Goal: Task Accomplishment & Management: Complete application form

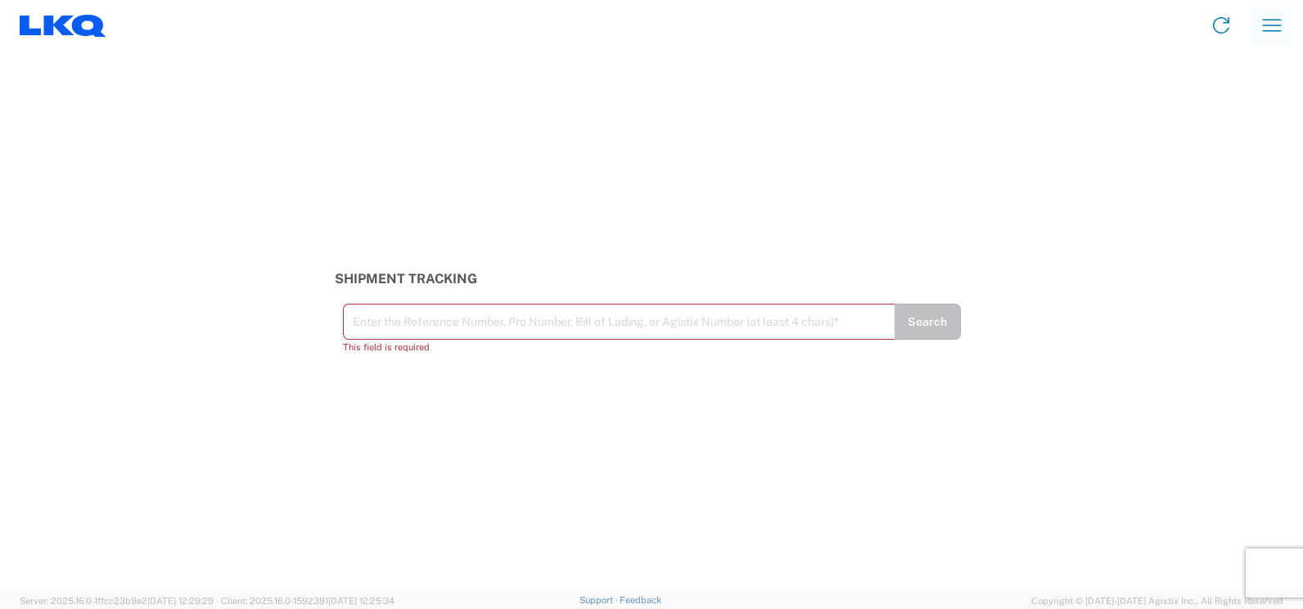
click at [1264, 23] on icon "button" at bounding box center [1272, 25] width 26 height 26
click at [1178, 107] on link "Shipment request" at bounding box center [1211, 112] width 154 height 33
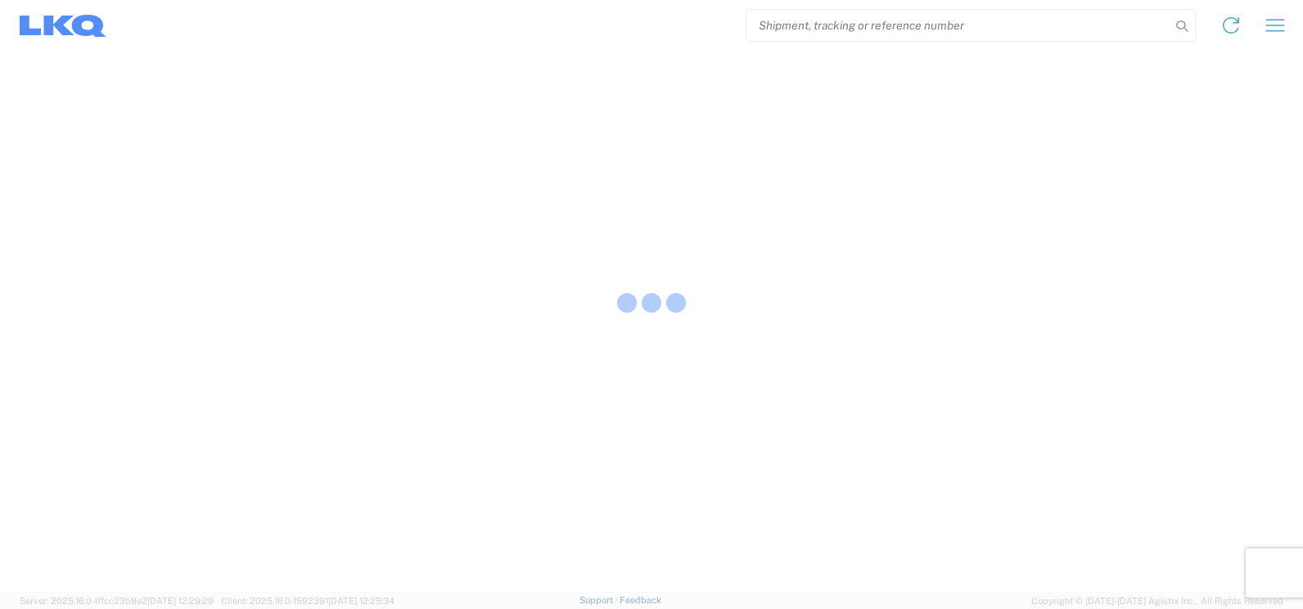
select select "FULL"
select select "LBS"
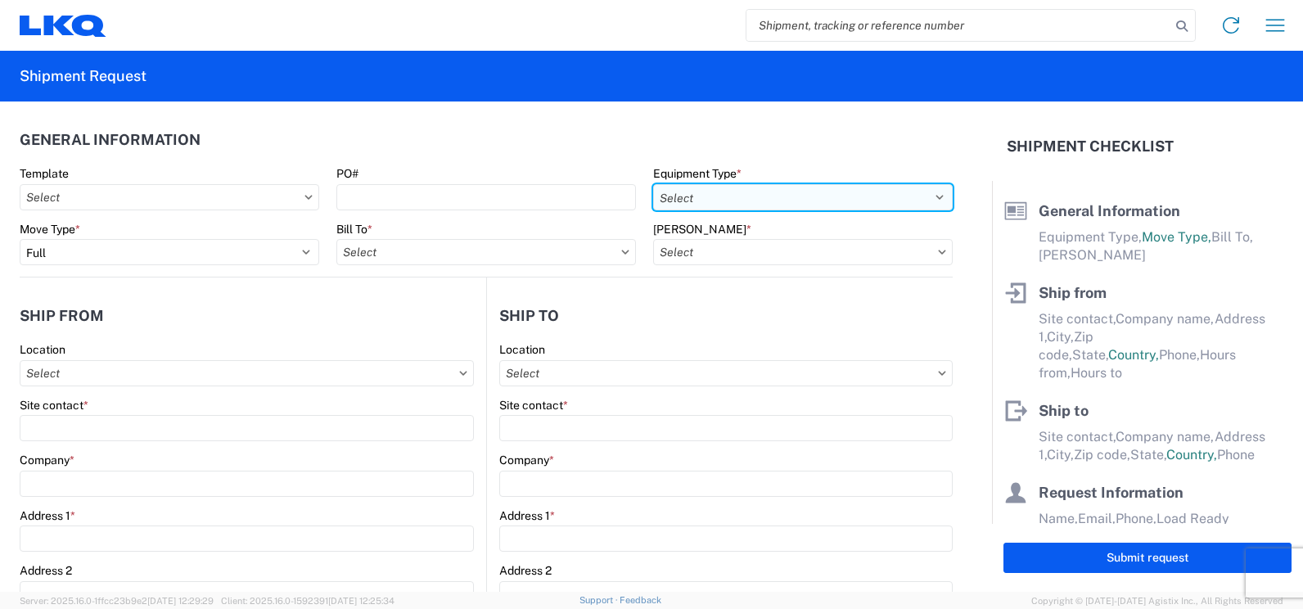
click at [721, 196] on select "Select 53’ Dry Van Flatbed Dropdeck (van) Lowboy (flatbed) Rail" at bounding box center [803, 197] width 300 height 26
select select "STDV"
click at [653, 184] on select "Select 53’ Dry Van Flatbed Dropdeck (van) Lowboy (flatbed) Rail" at bounding box center [803, 197] width 300 height 26
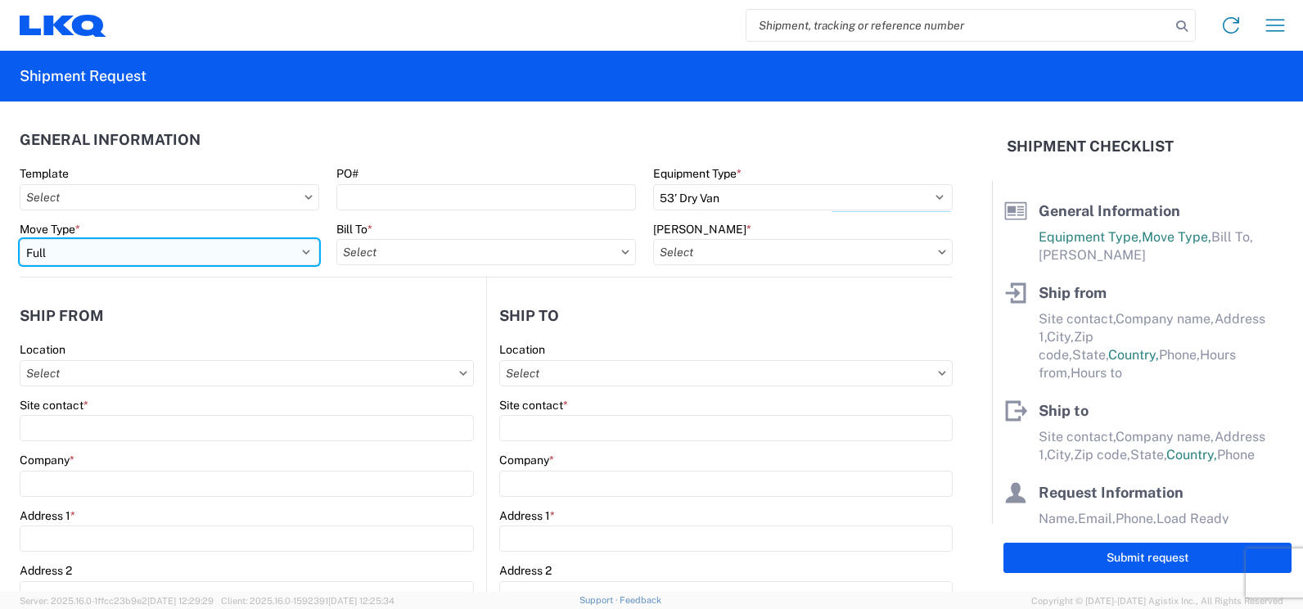
click at [284, 257] on select "Select Full Partial TL" at bounding box center [170, 252] width 300 height 26
click at [20, 239] on select "Select Full Partial TL" at bounding box center [170, 252] width 300 height 26
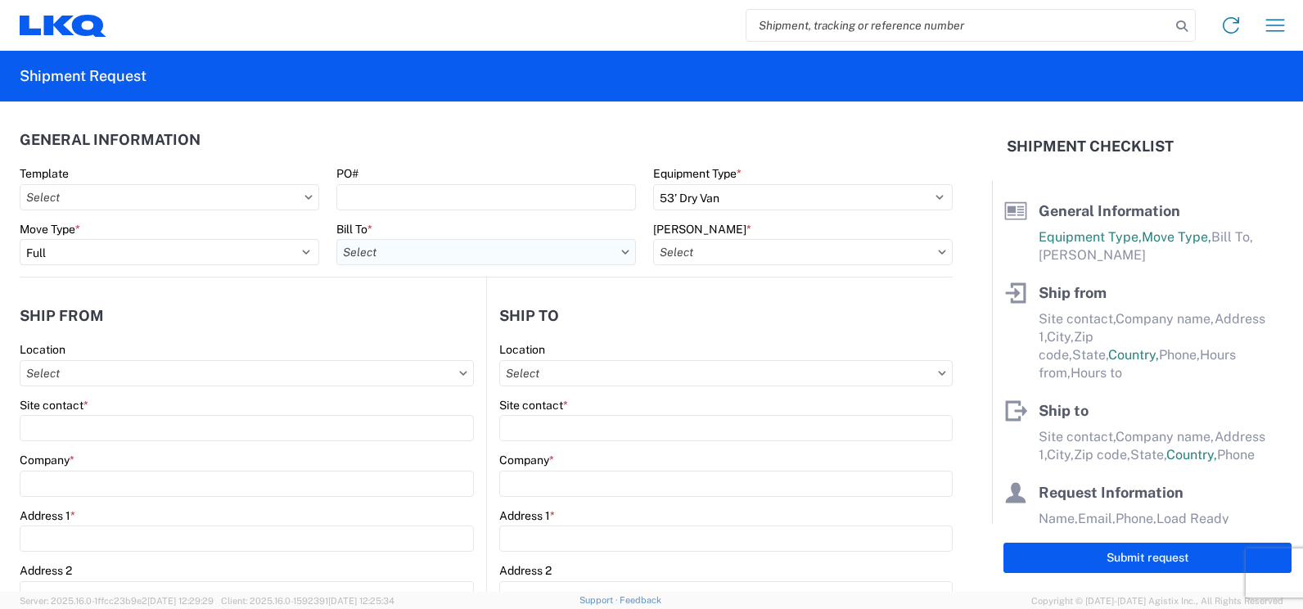
click at [511, 258] on input "Bill To *" at bounding box center [486, 252] width 300 height 26
click at [480, 288] on input at bounding box center [479, 292] width 267 height 26
type input "3486"
click at [446, 322] on div "3486 - Adel" at bounding box center [479, 325] width 286 height 26
type input "3486 - Adel"
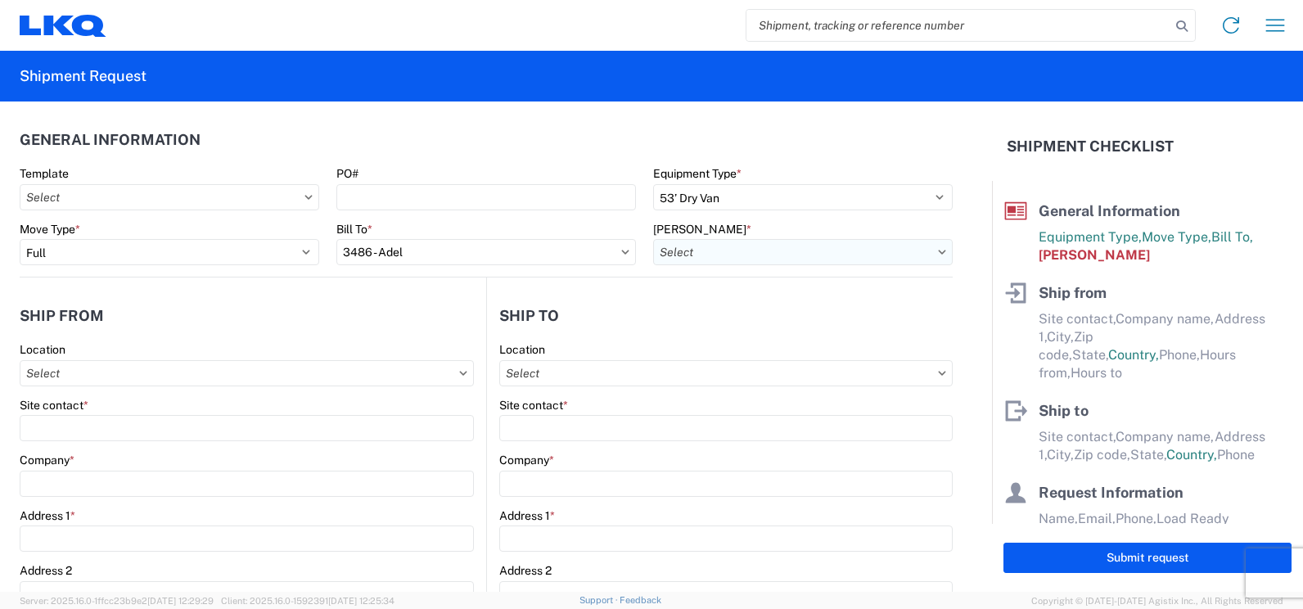
click at [756, 257] on input "[PERSON_NAME] *" at bounding box center [803, 252] width 300 height 26
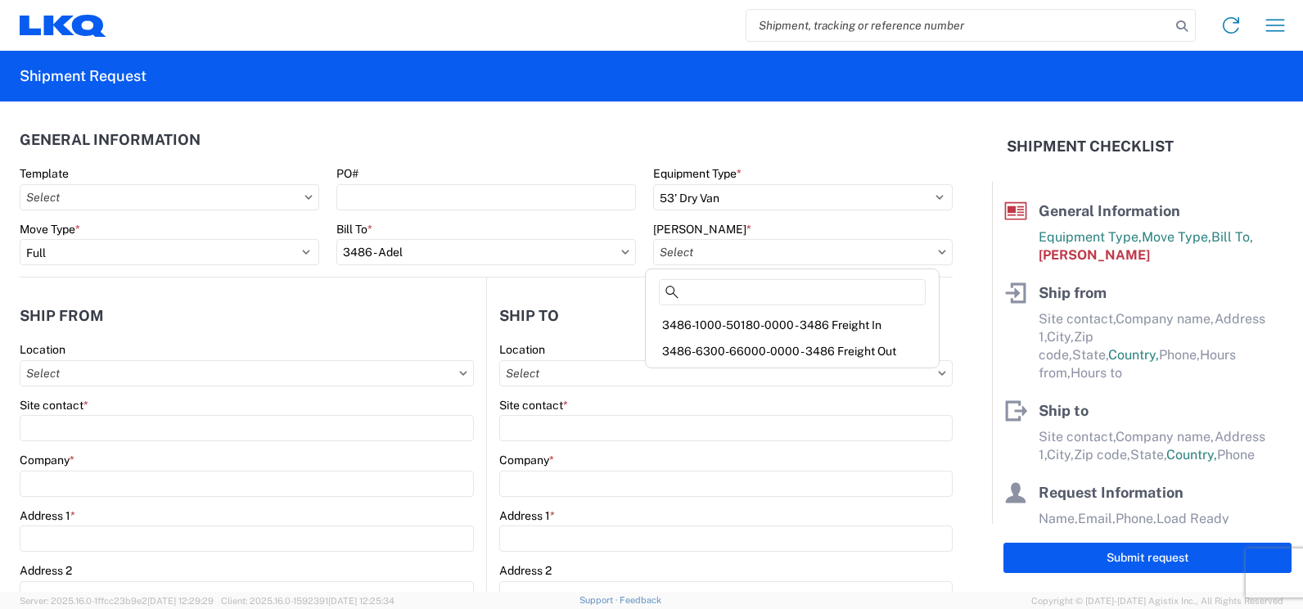
click at [938, 250] on icon at bounding box center [942, 252] width 8 height 5
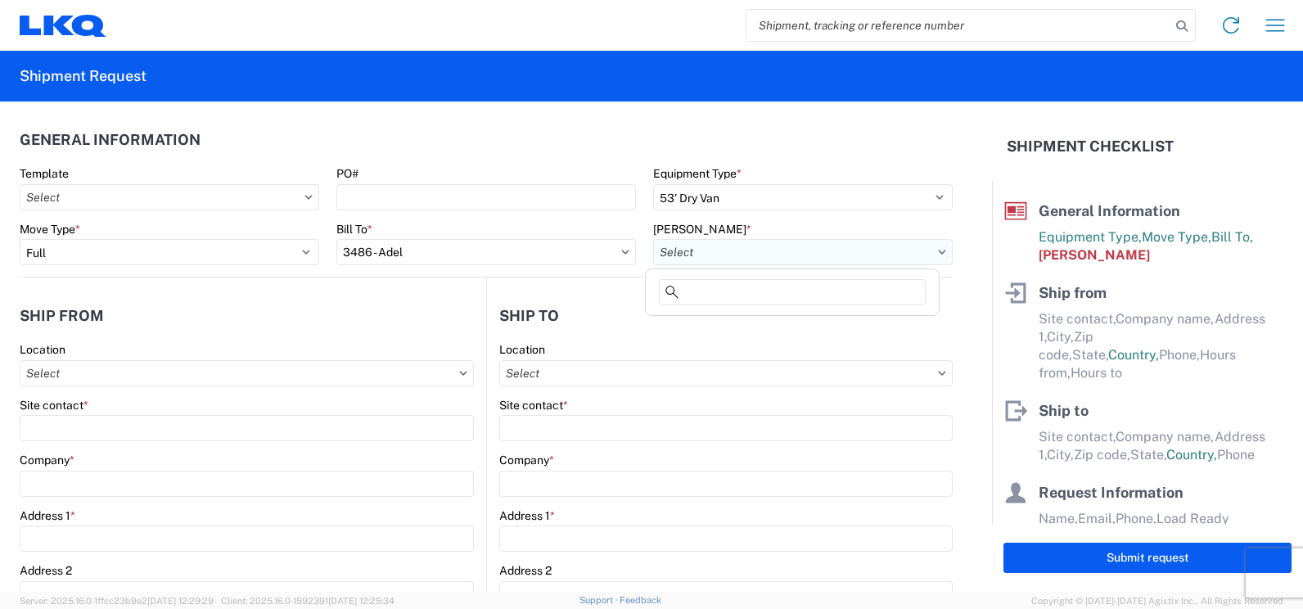
click at [881, 252] on input "[PERSON_NAME] *" at bounding box center [803, 252] width 300 height 26
click at [919, 253] on input "[PERSON_NAME] *" at bounding box center [803, 252] width 300 height 26
click at [938, 250] on icon at bounding box center [942, 252] width 8 height 5
click at [932, 247] on input "[PERSON_NAME] *" at bounding box center [803, 252] width 300 height 26
click at [849, 285] on input at bounding box center [792, 292] width 267 height 26
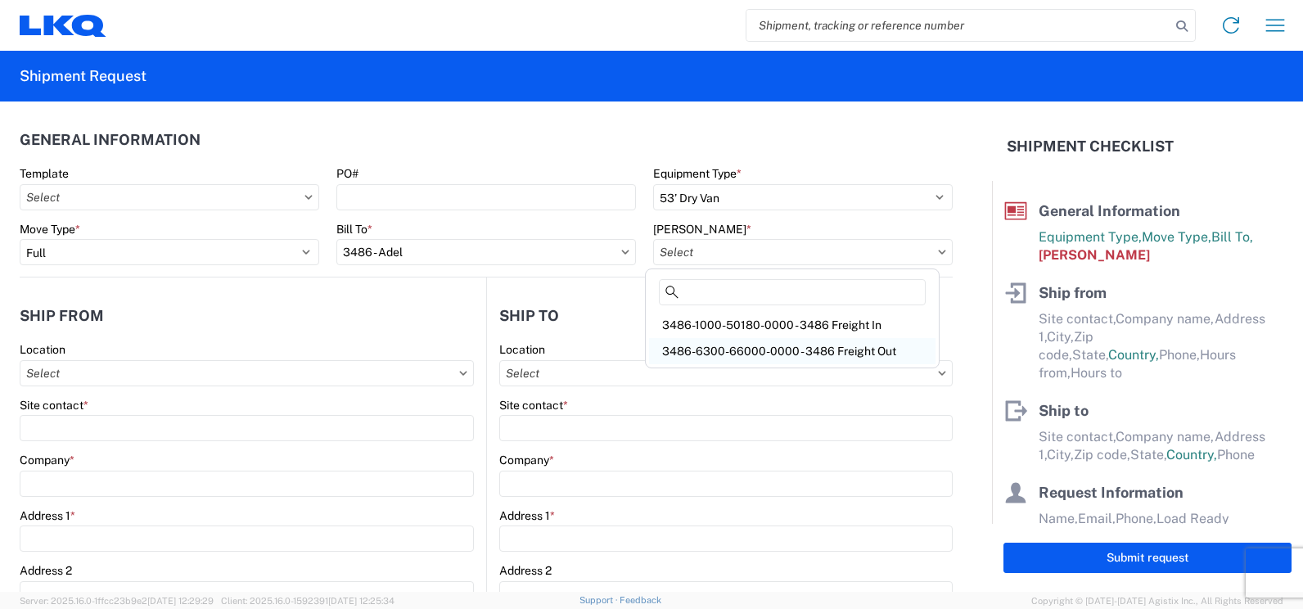
click at [811, 345] on div "3486-6300-66000-0000 - 3486 Freight Out" at bounding box center [792, 351] width 286 height 26
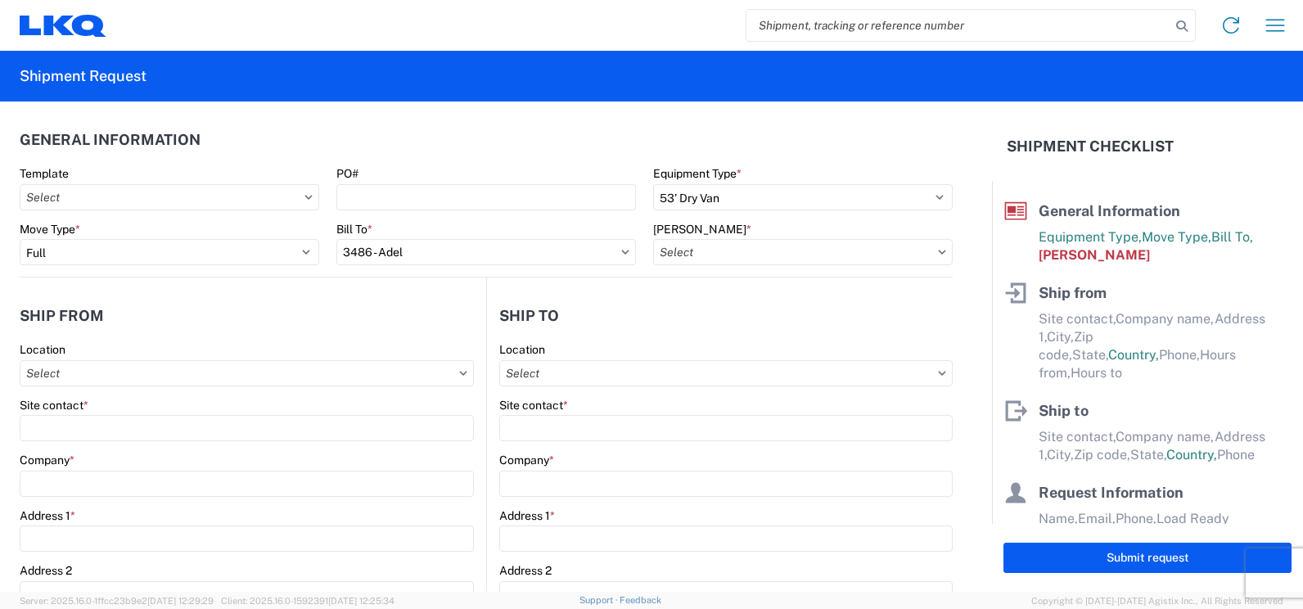
type input "3486-6300-66000-0000 - 3486 Freight Out"
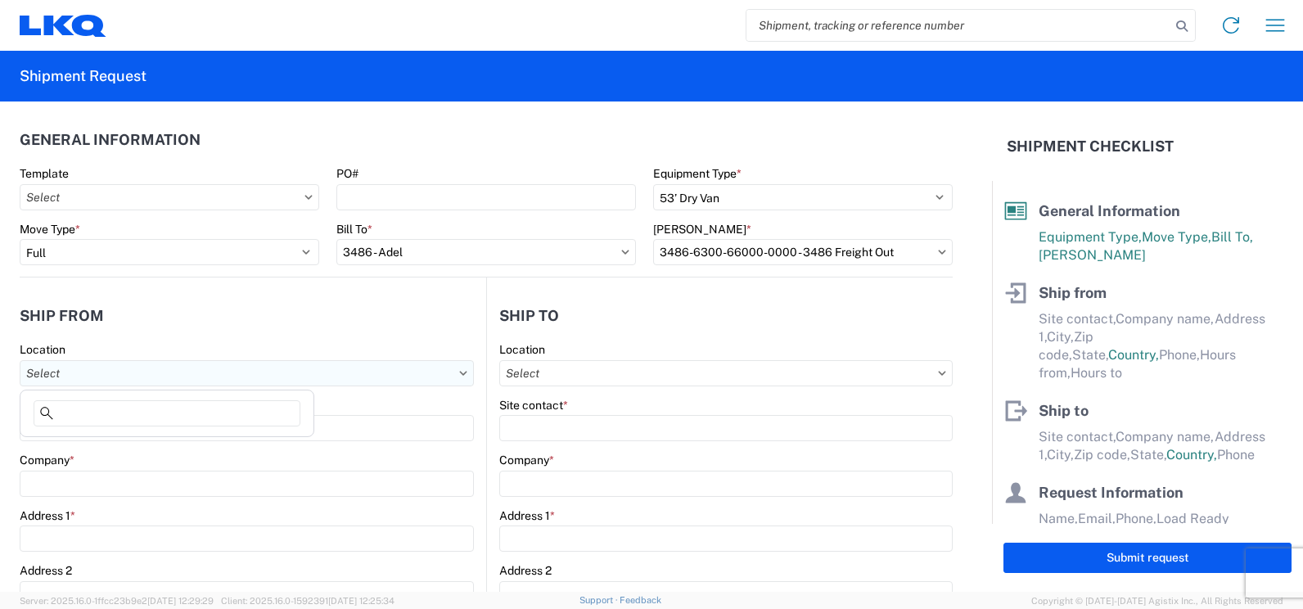
click at [133, 379] on input "Location" at bounding box center [247, 373] width 454 height 26
type input "3486"
click at [103, 447] on div "3486 - Adel" at bounding box center [167, 446] width 286 height 26
type input "3486 - Adel"
type input "FinishMaster Adel"
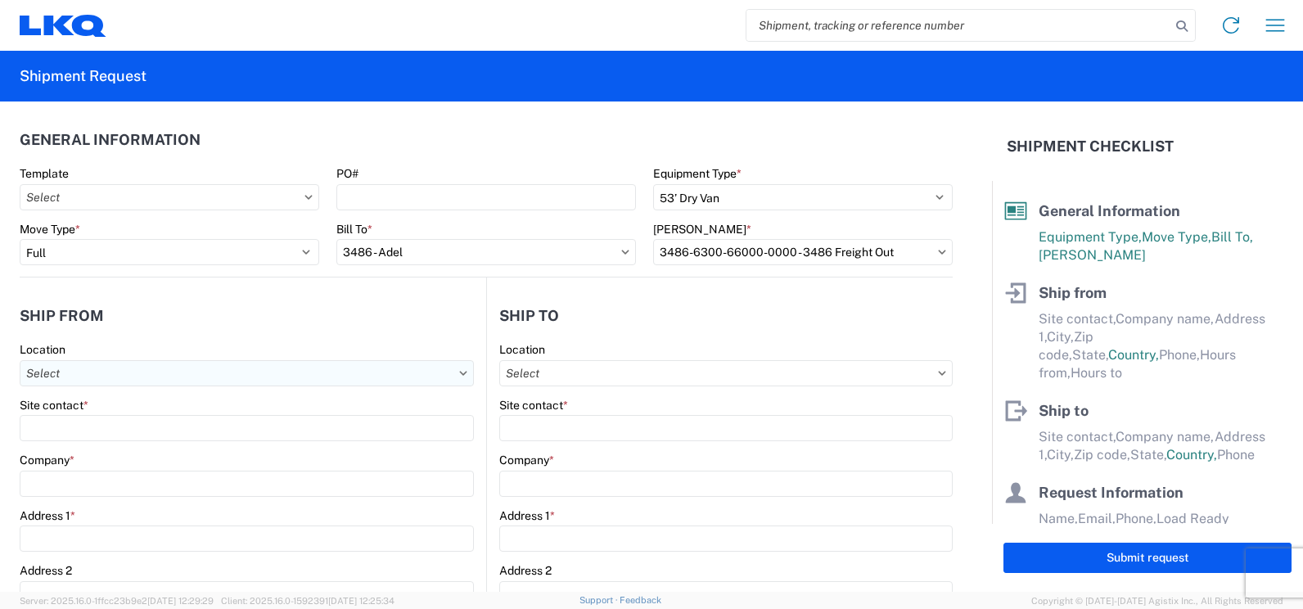
type input "[STREET_ADDRESS]"
type input "Adel"
type input "31620"
select select "GA"
select select "US"
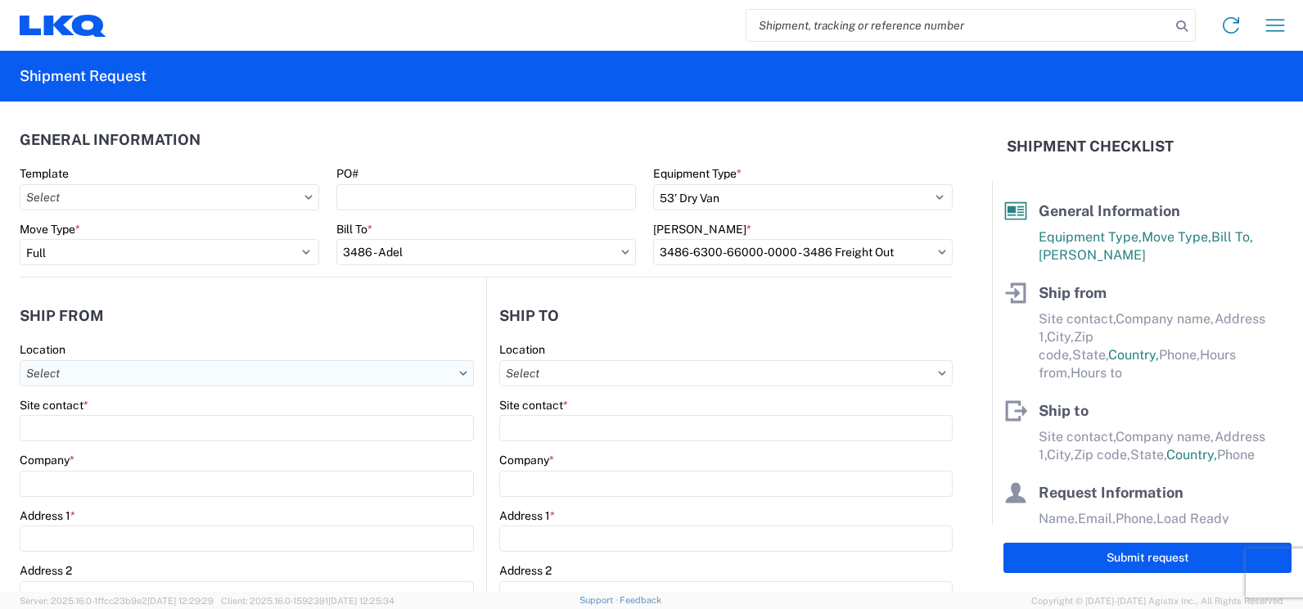
type input "00:00"
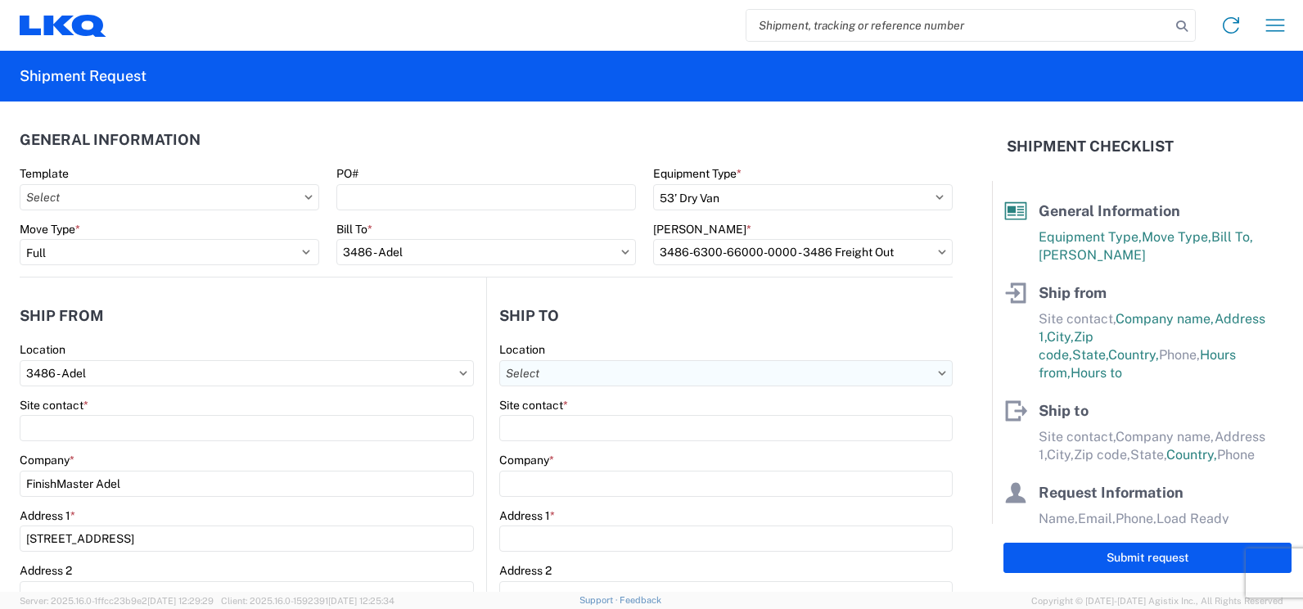
click at [528, 372] on input "Location" at bounding box center [725, 373] width 453 height 26
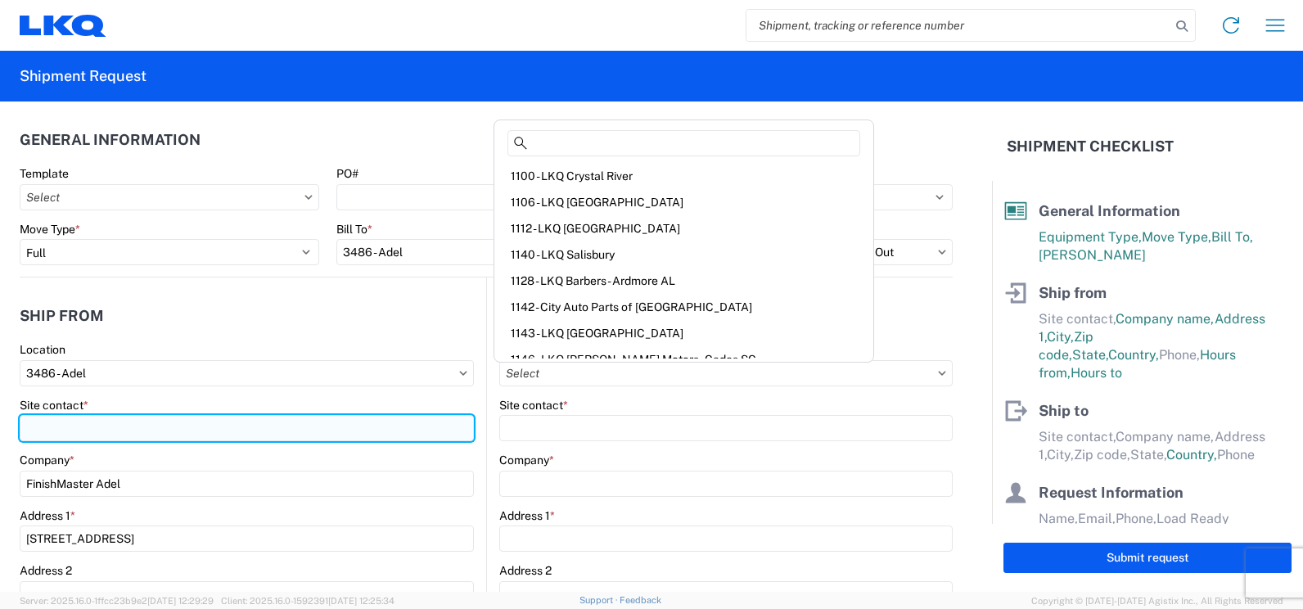
click at [169, 417] on input "Site contact *" at bounding box center [247, 428] width 454 height 26
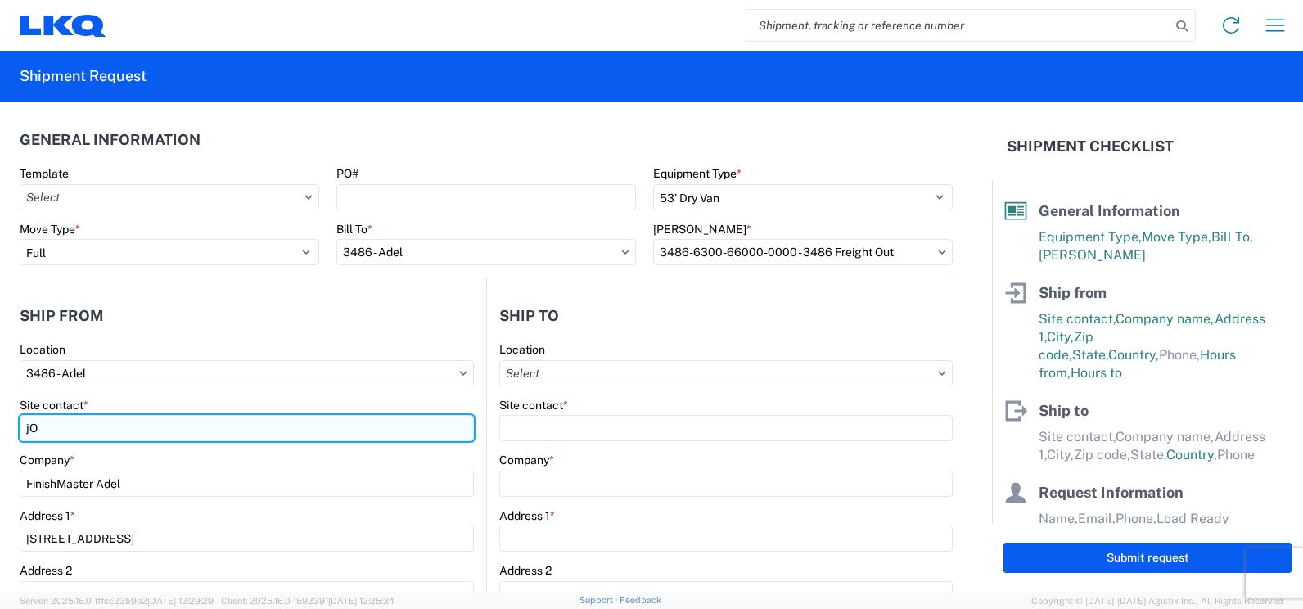
type input "j"
type input "[PERSON_NAME]"
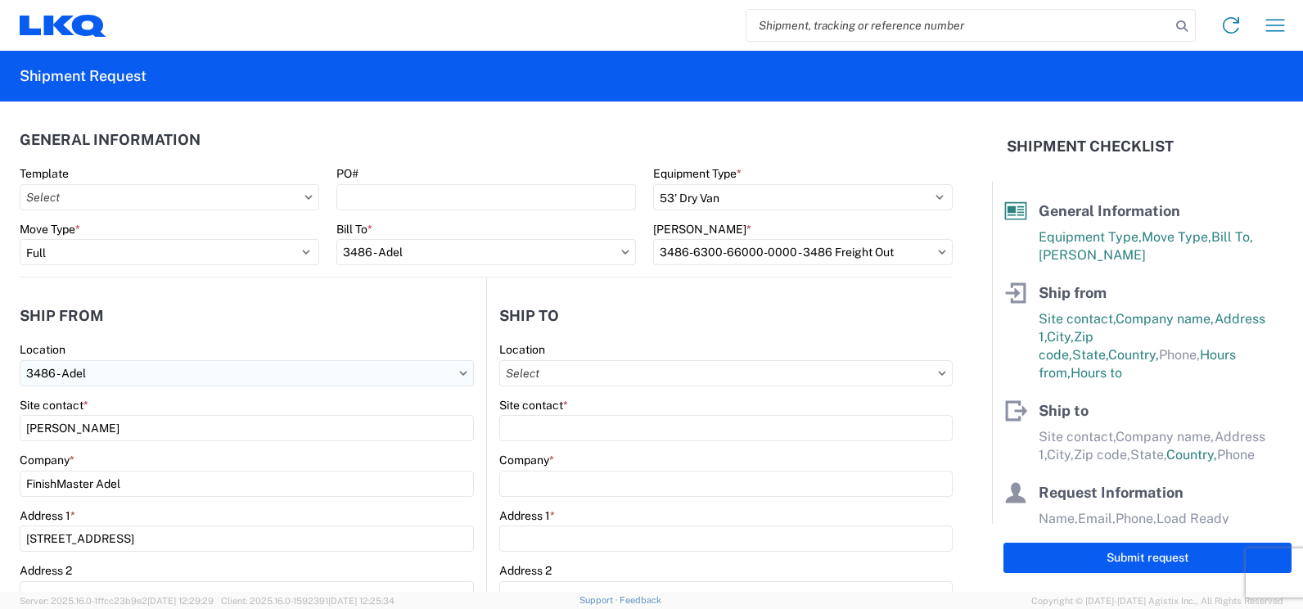
click at [312, 361] on input "3486 - Adel" at bounding box center [247, 373] width 454 height 26
click at [230, 414] on agx-block-ui "Home Shipment request Shipment tracking Shipment Request General Information Te…" at bounding box center [651, 304] width 1303 height 609
click at [555, 382] on input "Location" at bounding box center [725, 373] width 453 height 26
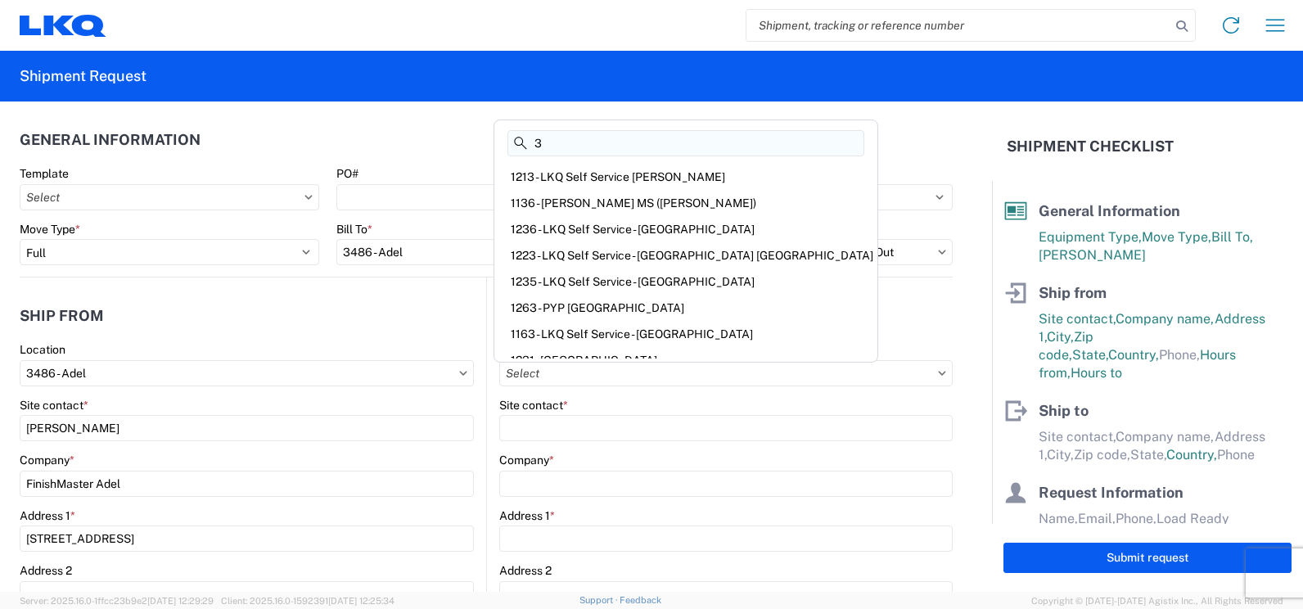
scroll to position [82, 0]
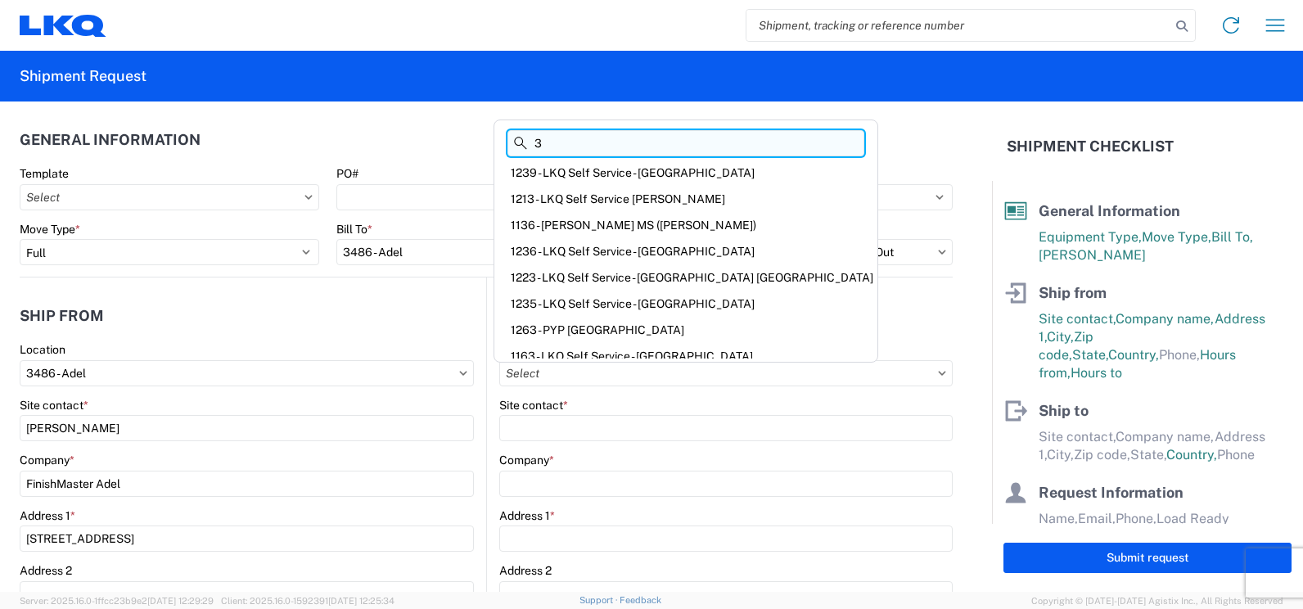
click at [564, 130] on input "3" at bounding box center [685, 143] width 357 height 26
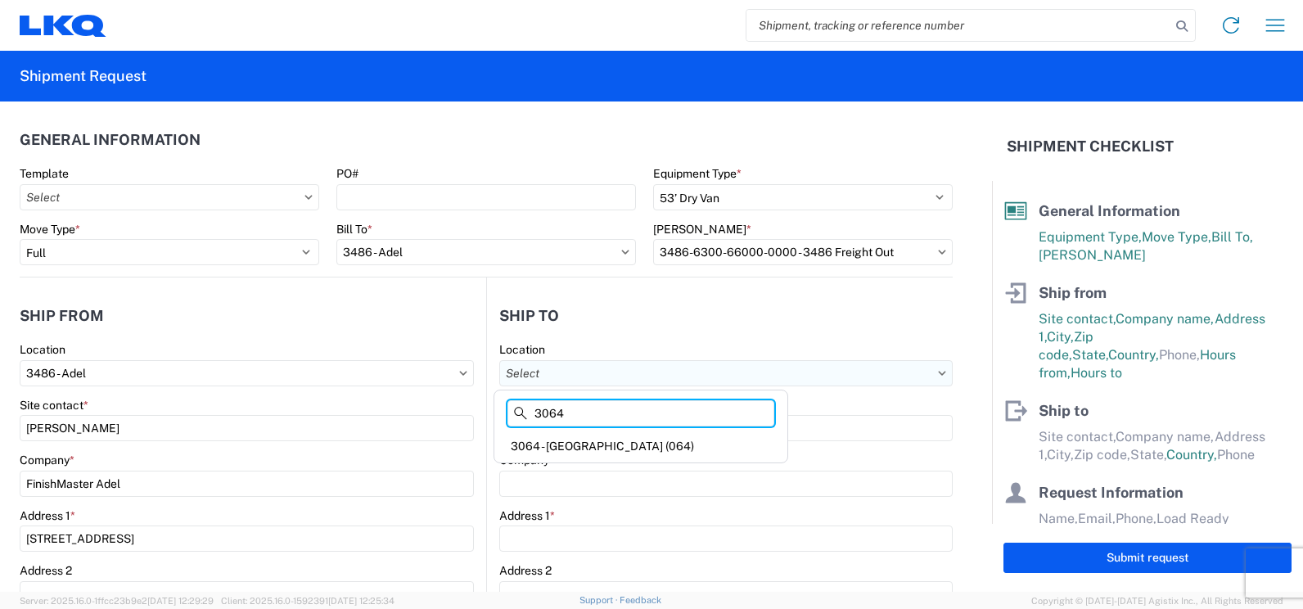
click at [642, 368] on input "Location" at bounding box center [725, 373] width 453 height 26
type input "3064"
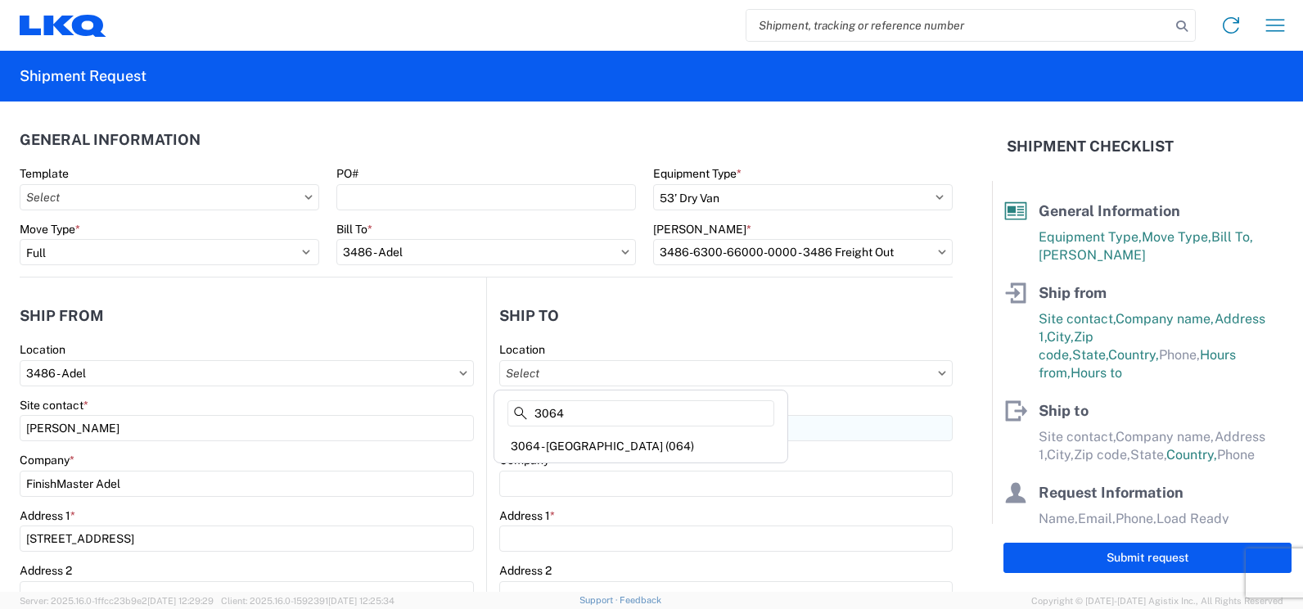
click at [624, 439] on div "3064 - [GEOGRAPHIC_DATA] (064)" at bounding box center [641, 446] width 286 height 26
type input "3064 - [GEOGRAPHIC_DATA] (064)"
type input "LKQ Corporation"
type input "[STREET_ADDRESS]"
type input "[GEOGRAPHIC_DATA]"
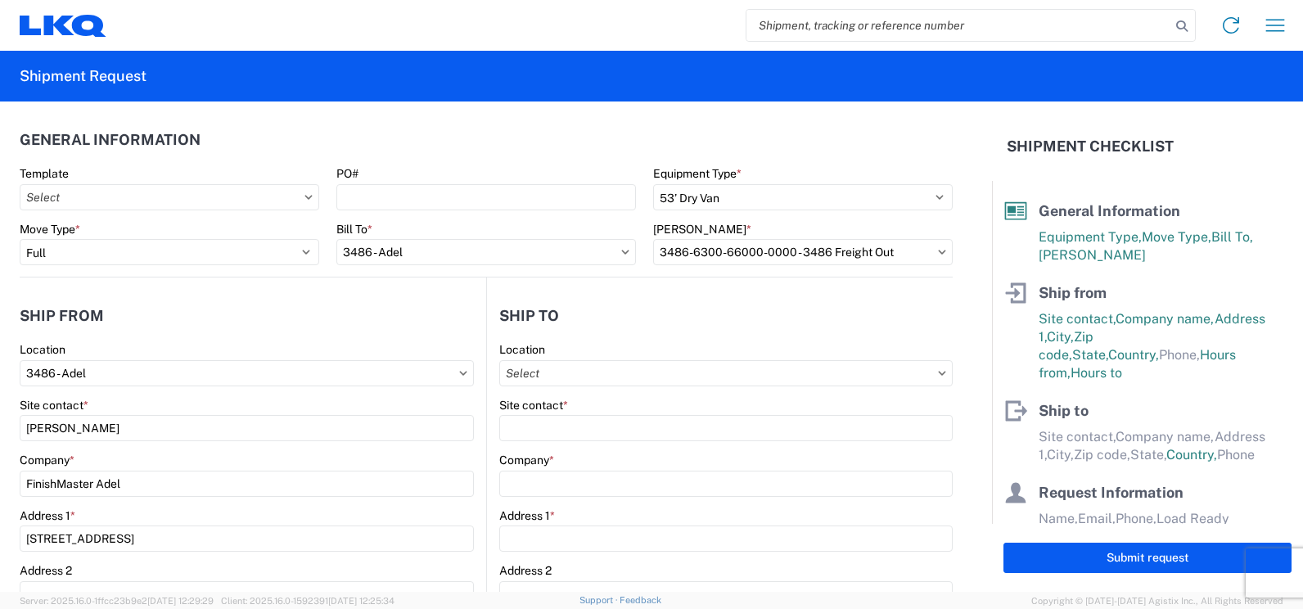
type input "30336"
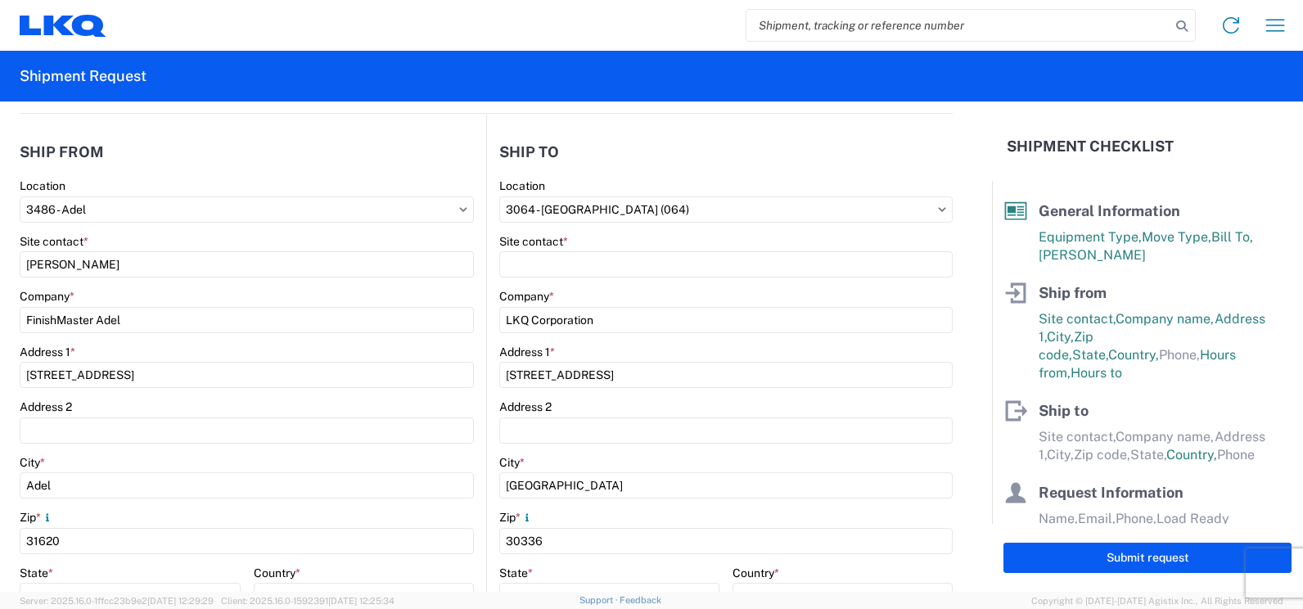
select select "US"
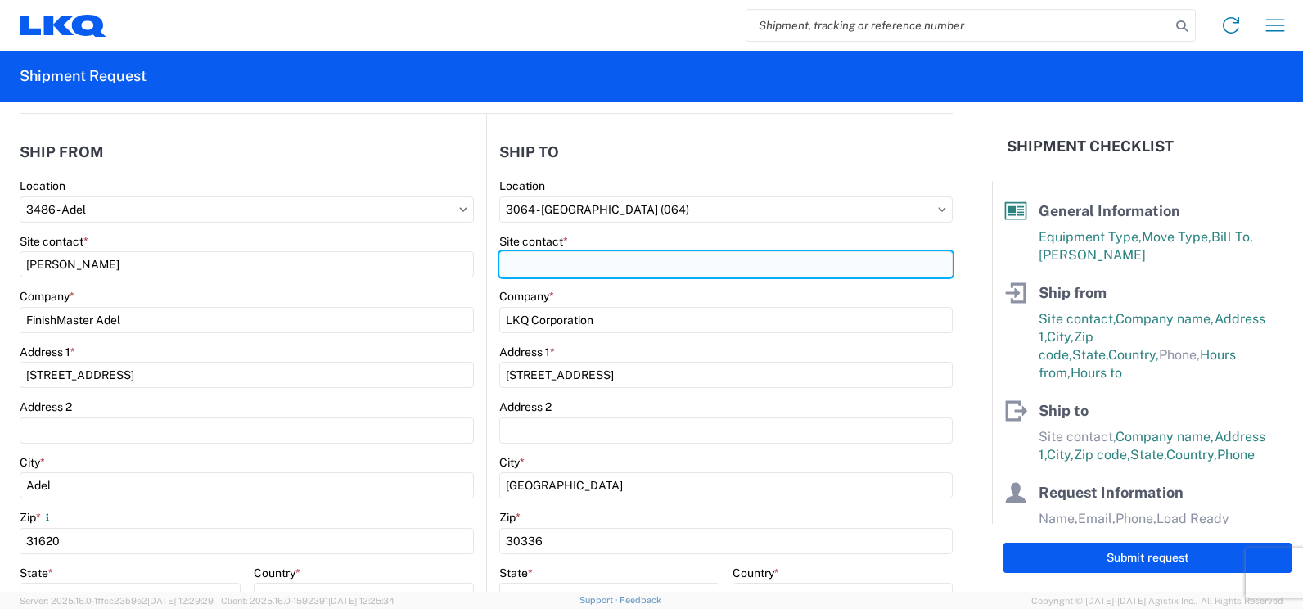
click at [547, 266] on input "Site contact *" at bounding box center [725, 264] width 453 height 26
type input "r"
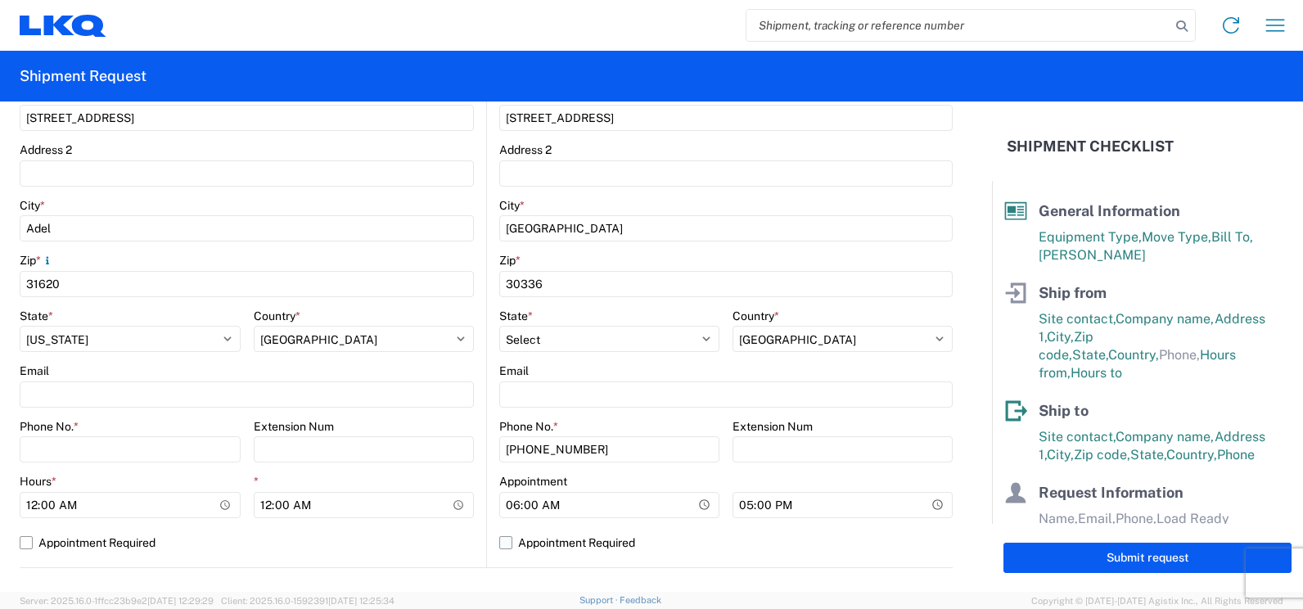
scroll to position [409, 0]
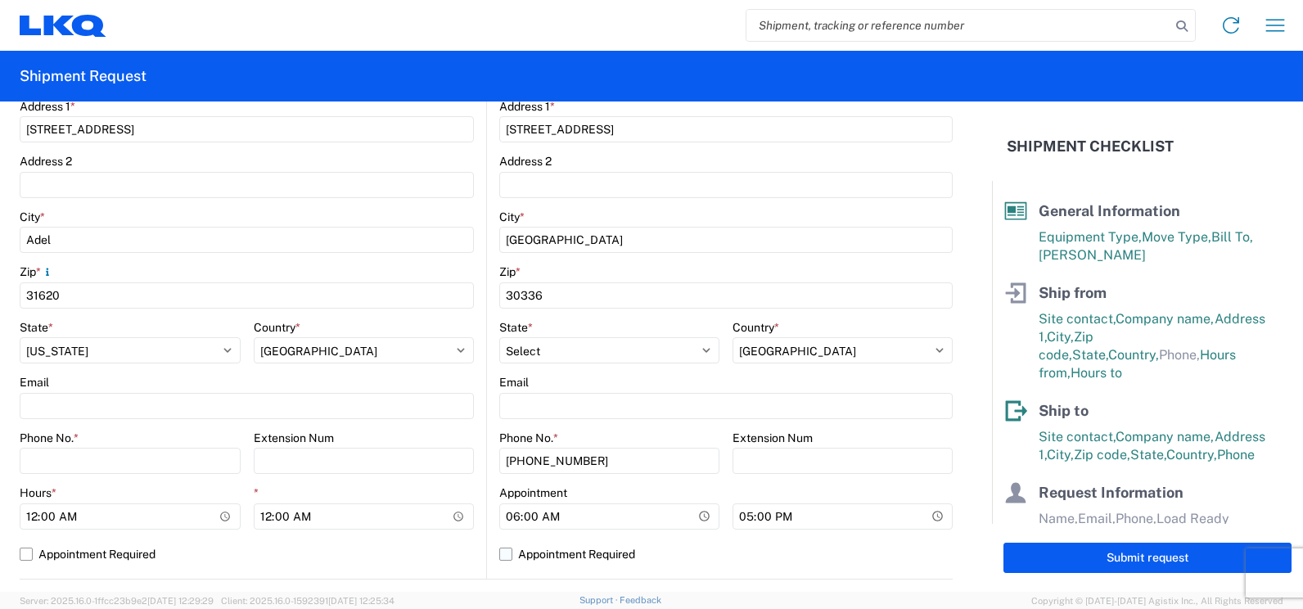
type input "[PERSON_NAME]"
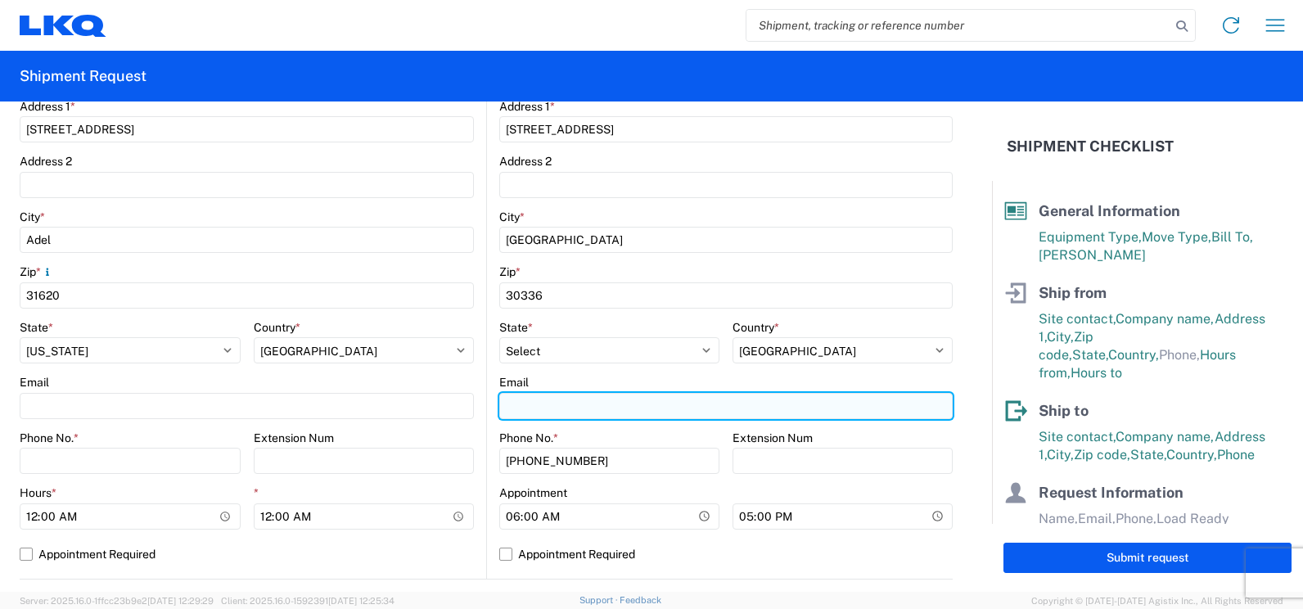
click at [572, 399] on input "Email" at bounding box center [725, 406] width 453 height 26
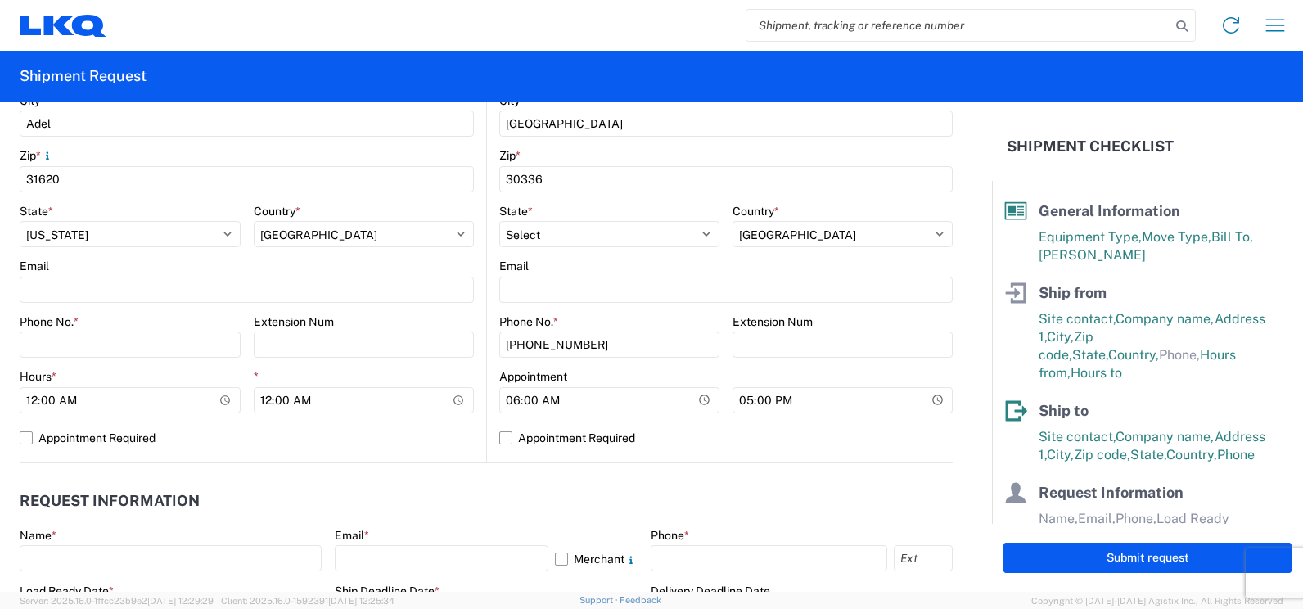
scroll to position [491, 0]
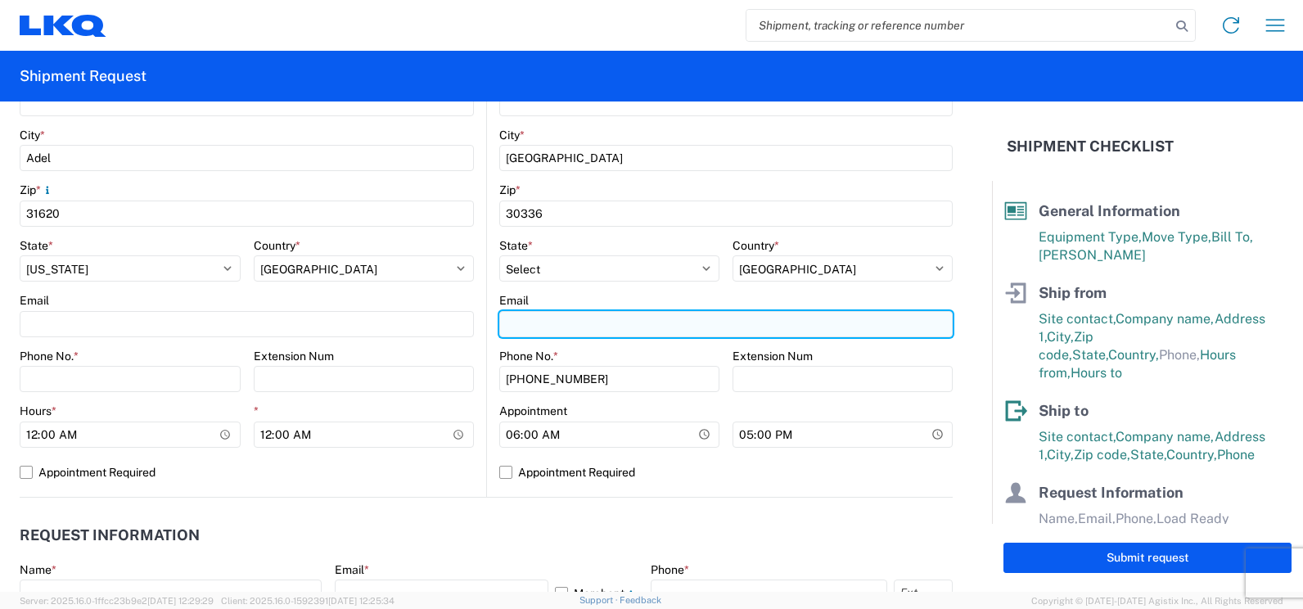
click at [543, 331] on input "Email" at bounding box center [725, 324] width 453 height 26
paste input "[EMAIL_ADDRESS][DOMAIN_NAME]"
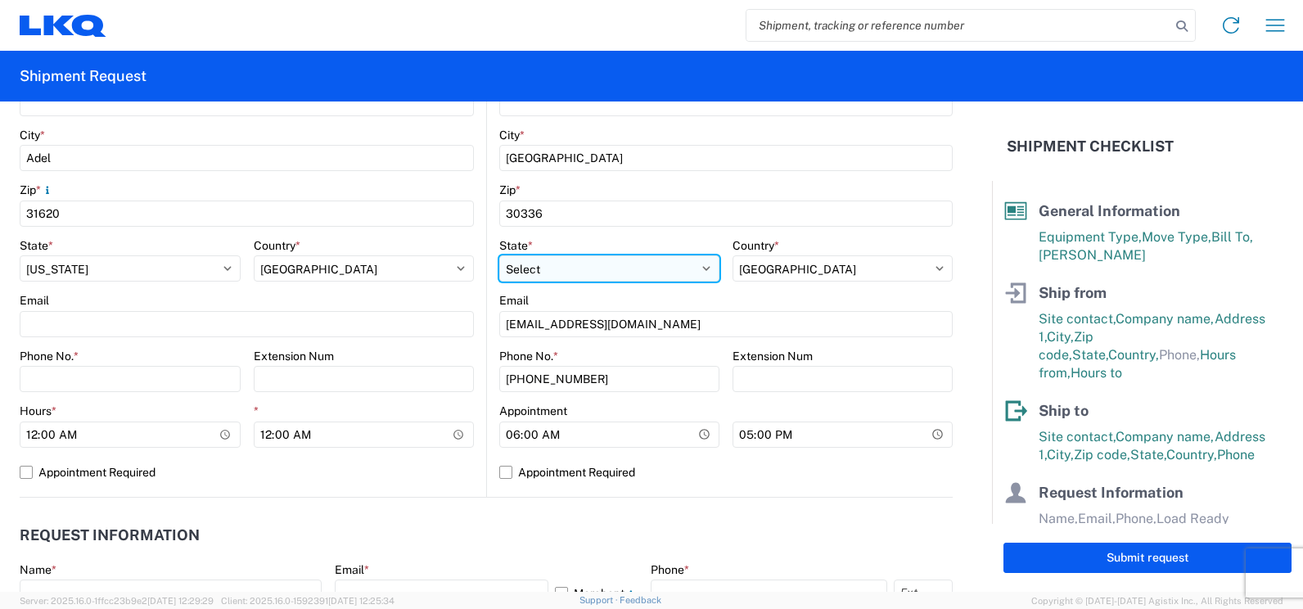
click at [605, 281] on select "Select [US_STATE] [US_STATE] [US_STATE] [US_STATE] Armed Forces Americas Armed …" at bounding box center [609, 268] width 220 height 26
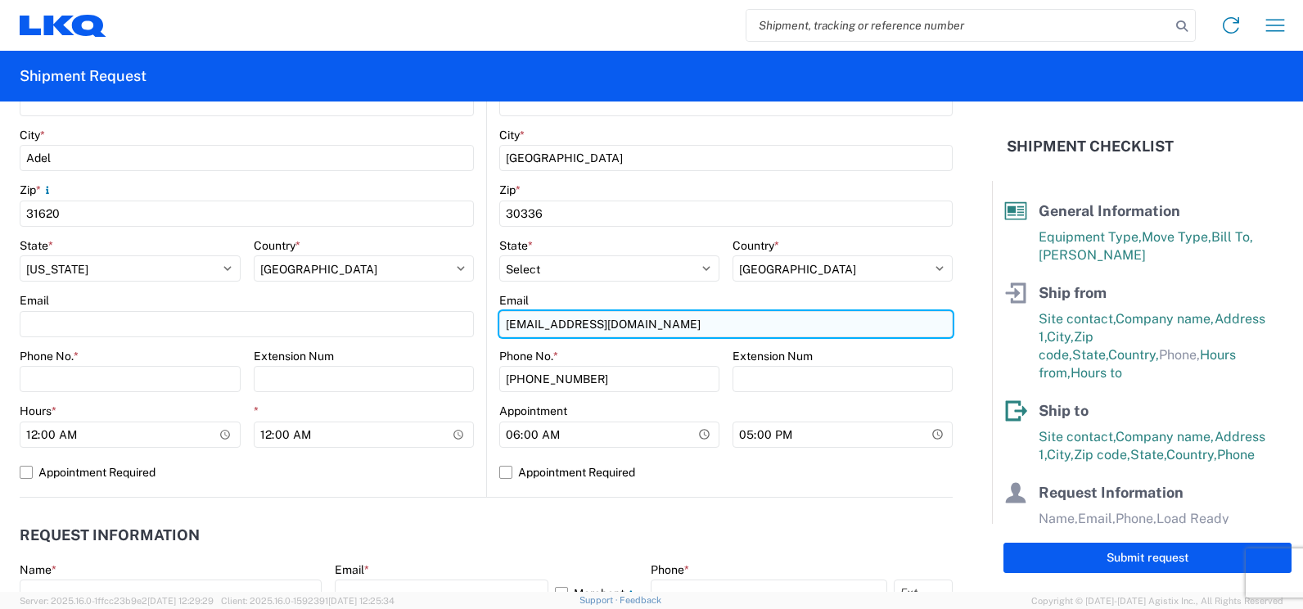
click at [500, 324] on input "[EMAIL_ADDRESS][DOMAIN_NAME]" at bounding box center [725, 324] width 453 height 26
type input "[EMAIL_ADDRESS][DOMAIN_NAME]"
click at [653, 326] on input "[EMAIL_ADDRESS][DOMAIN_NAME]" at bounding box center [725, 324] width 453 height 26
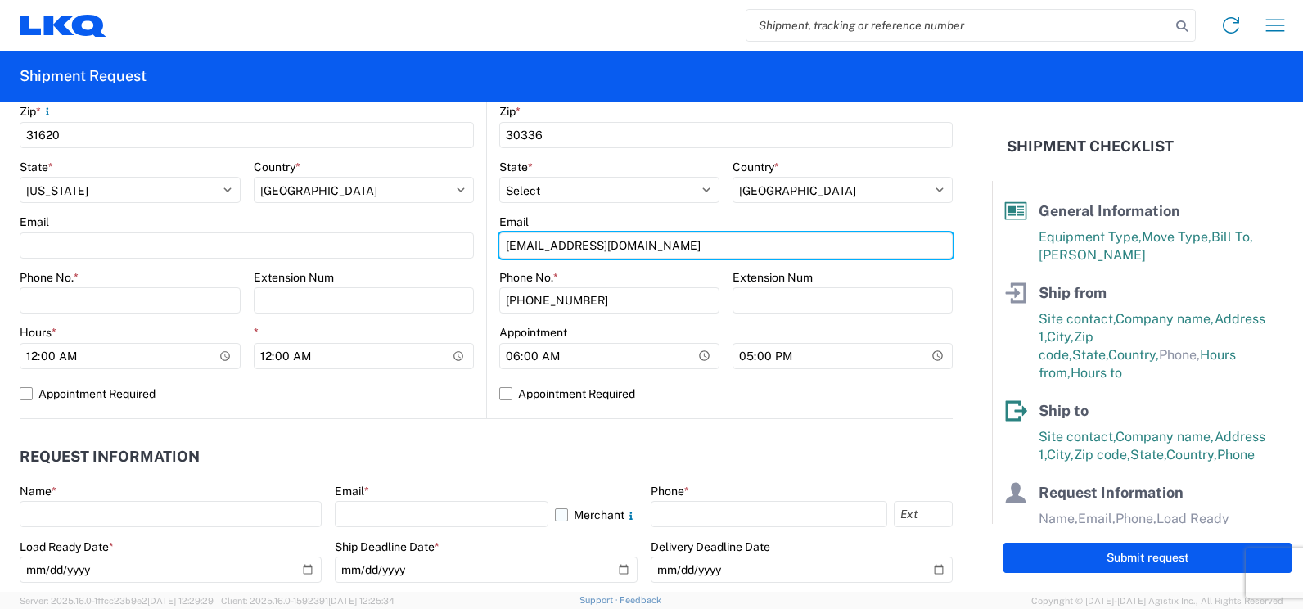
scroll to position [736, 0]
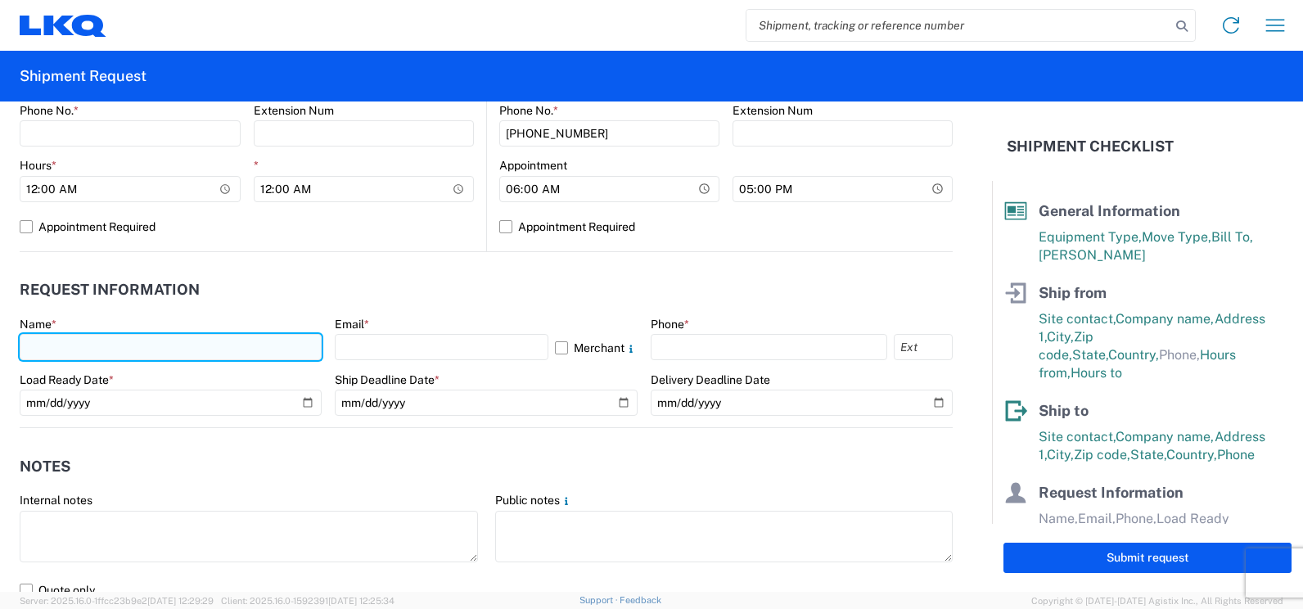
click at [163, 352] on input "text" at bounding box center [171, 347] width 302 height 26
type input "[PERSON_NAME]"
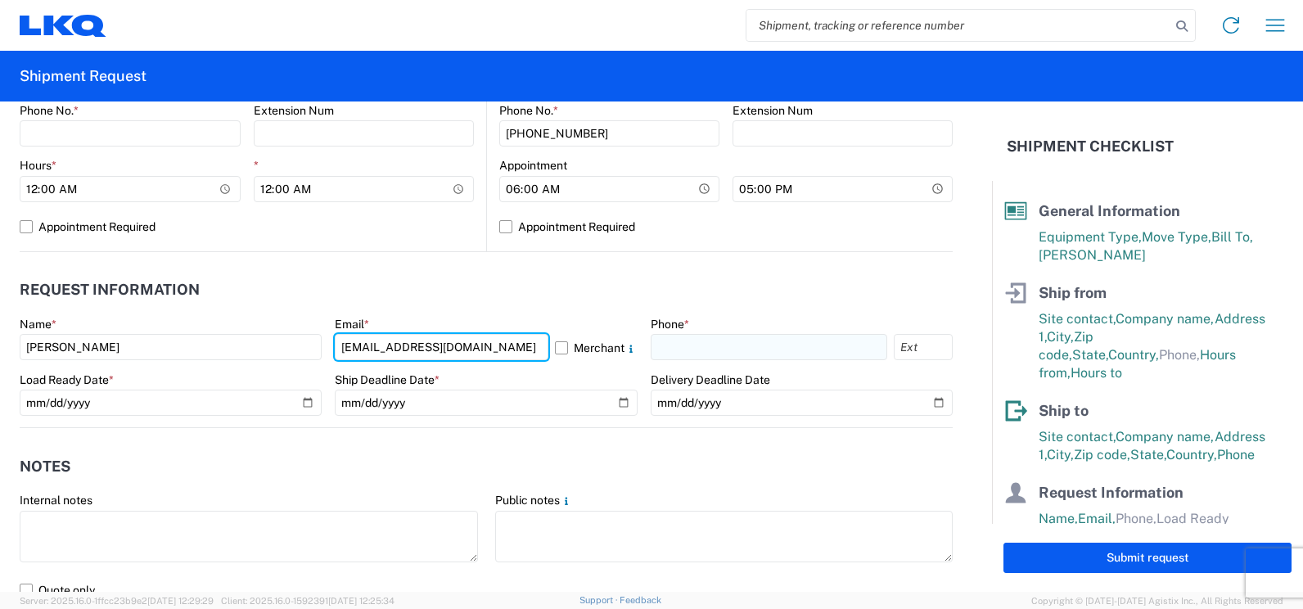
type input "[EMAIL_ADDRESS][DOMAIN_NAME]"
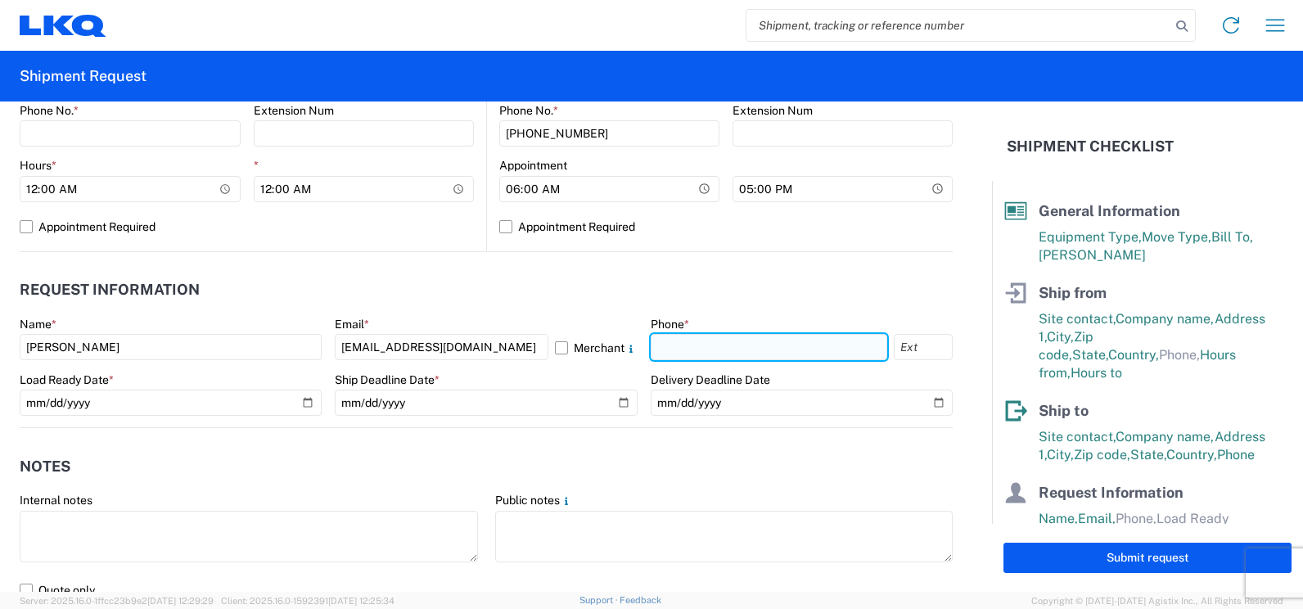
click at [749, 354] on input "text" at bounding box center [769, 347] width 236 height 26
type input "3374232388"
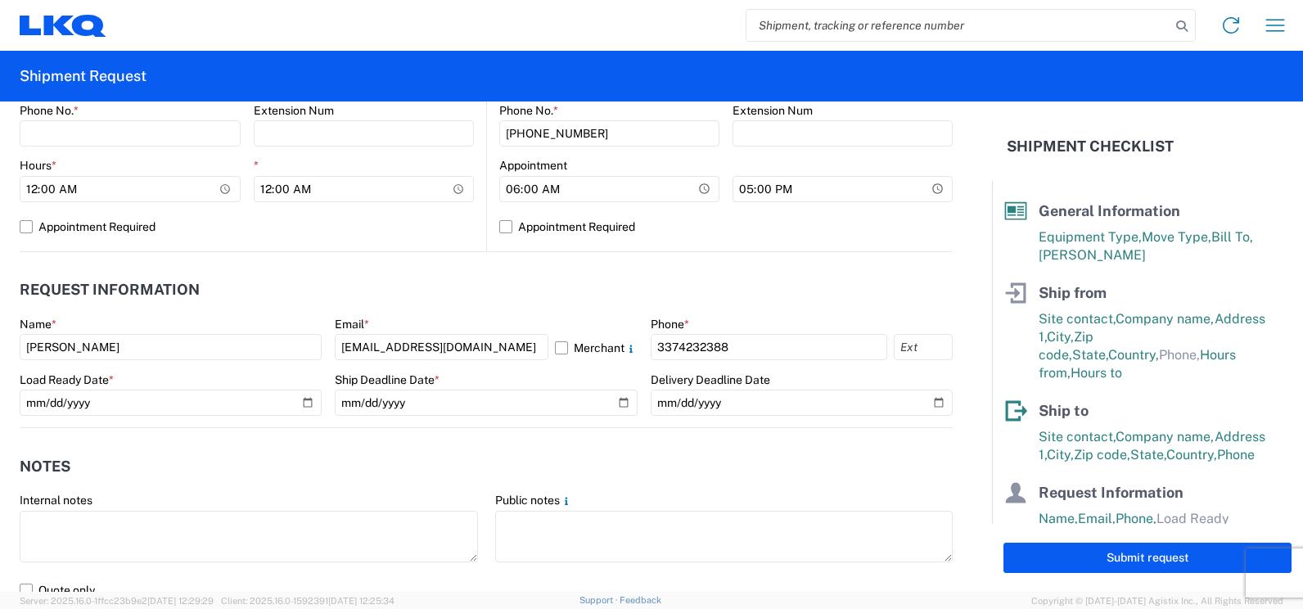
click at [768, 296] on header "Request Information" at bounding box center [486, 290] width 933 height 37
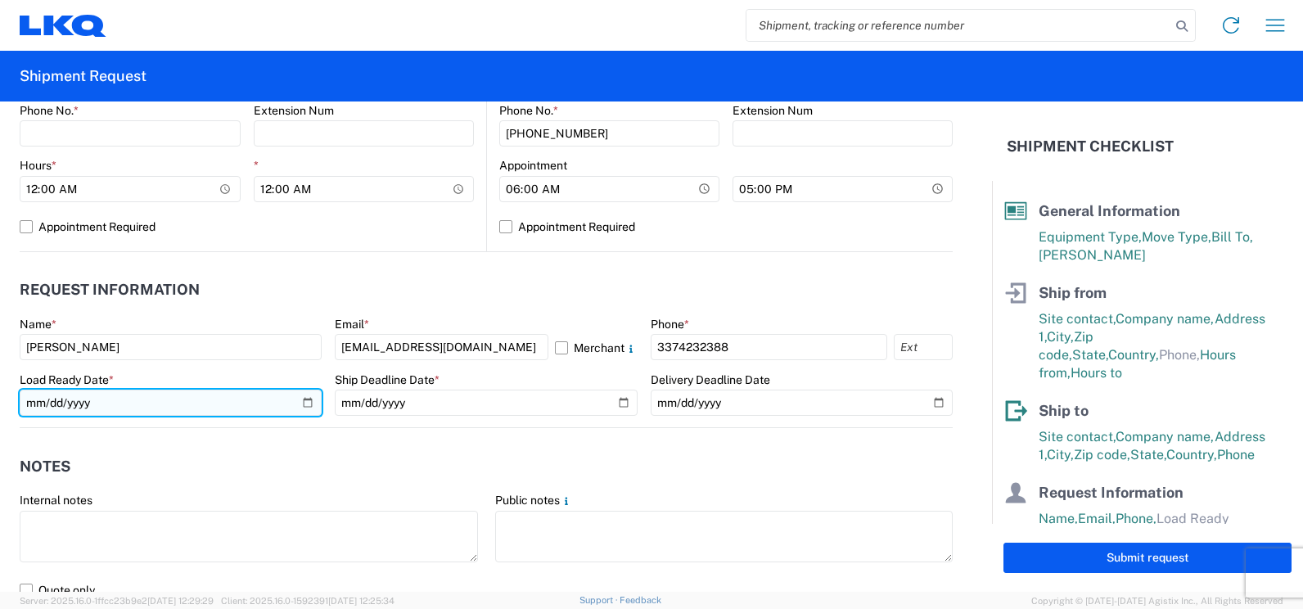
click at [304, 404] on input "date" at bounding box center [171, 403] width 302 height 26
type input "[DATE]"
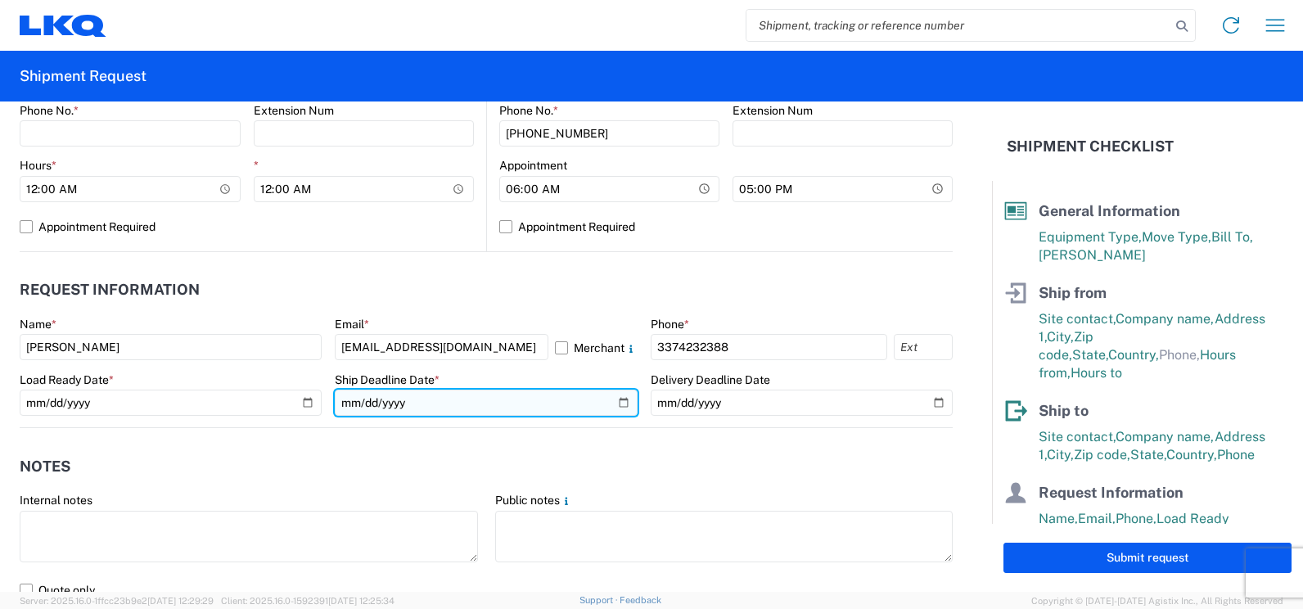
click at [614, 402] on input "date" at bounding box center [486, 403] width 302 height 26
type input "[DATE]"
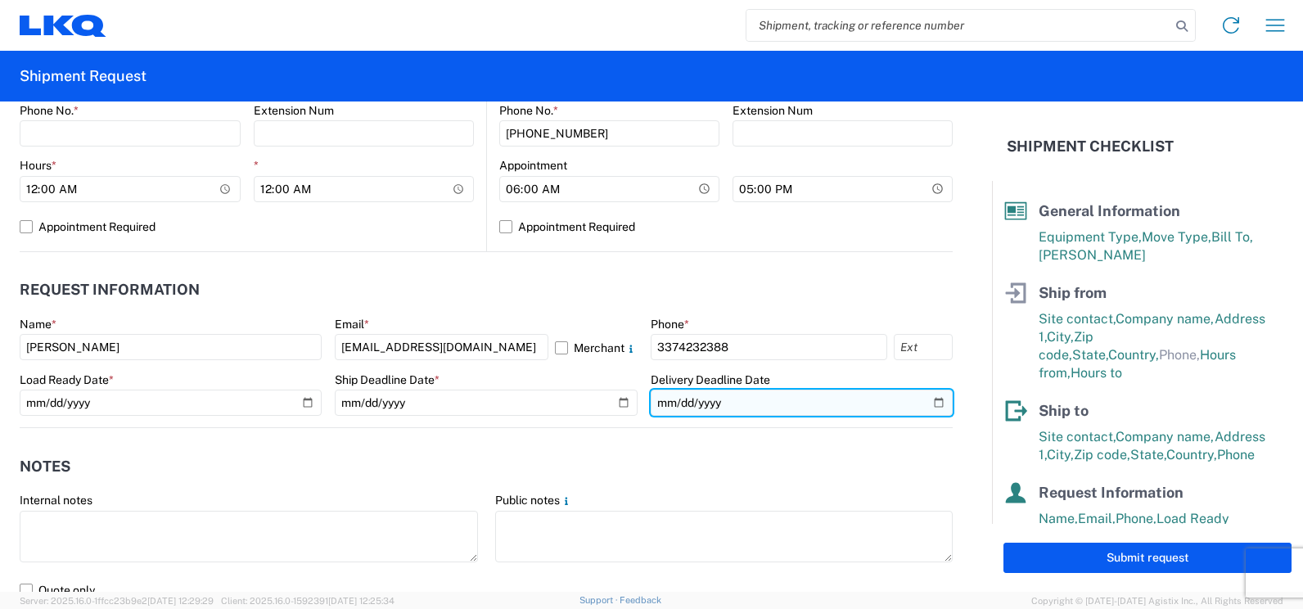
click at [929, 398] on input "date" at bounding box center [802, 403] width 302 height 26
type input "[DATE]"
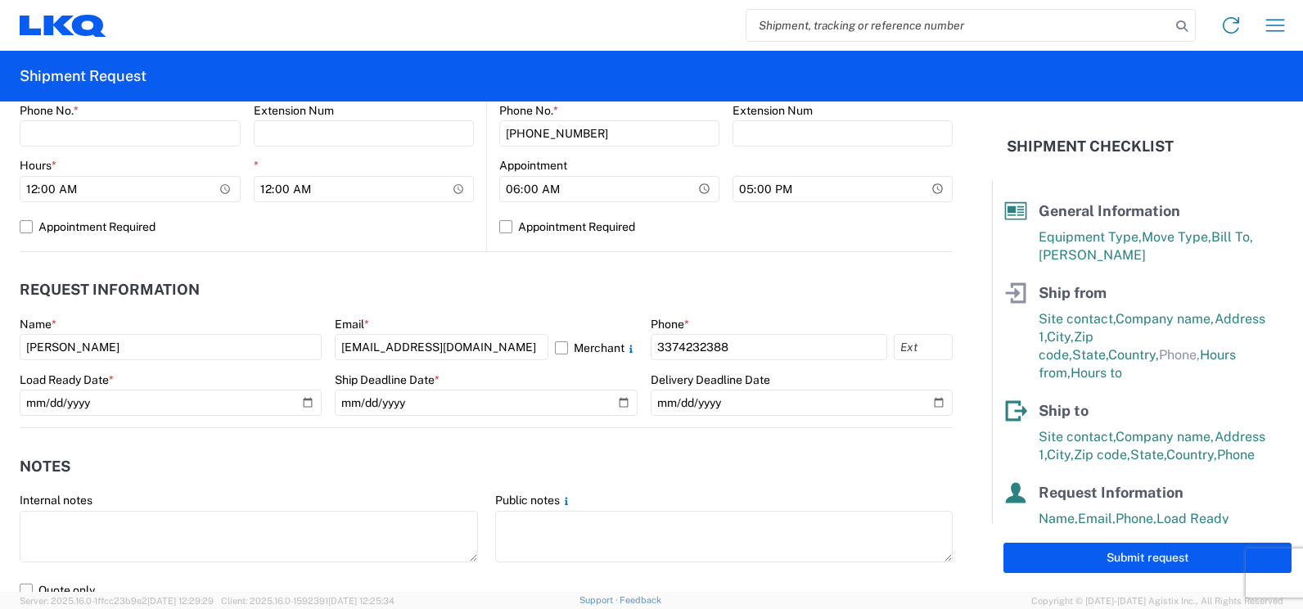
click at [493, 383] on div "Ship Deadline Date *" at bounding box center [486, 379] width 302 height 15
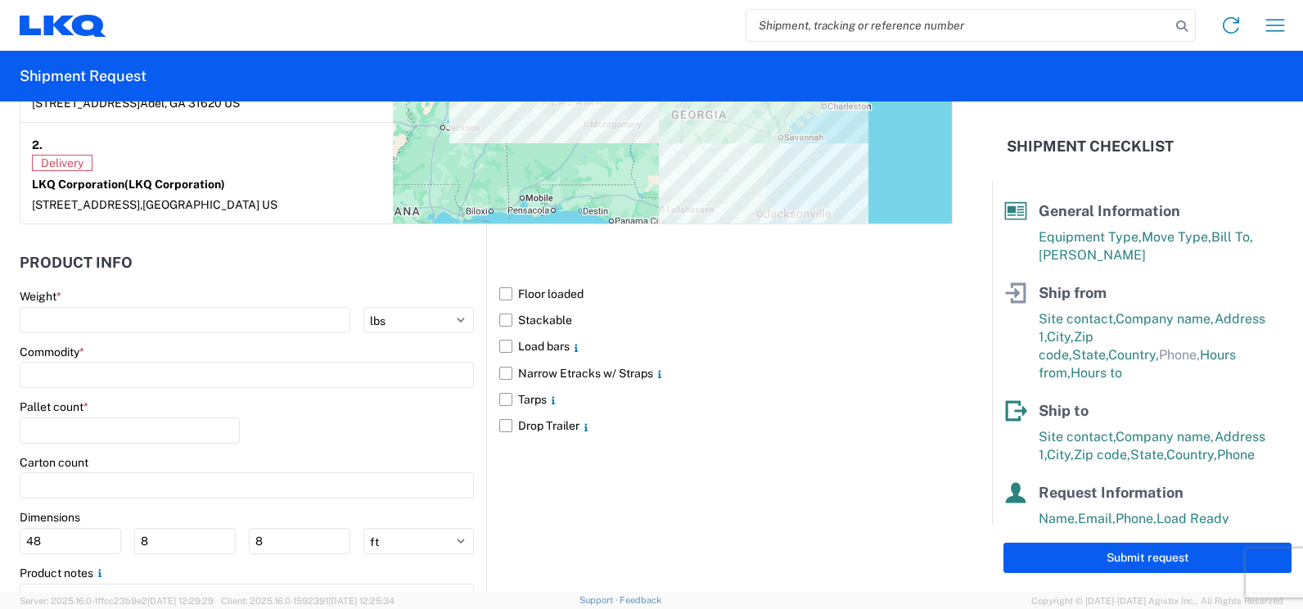
scroll to position [1391, 0]
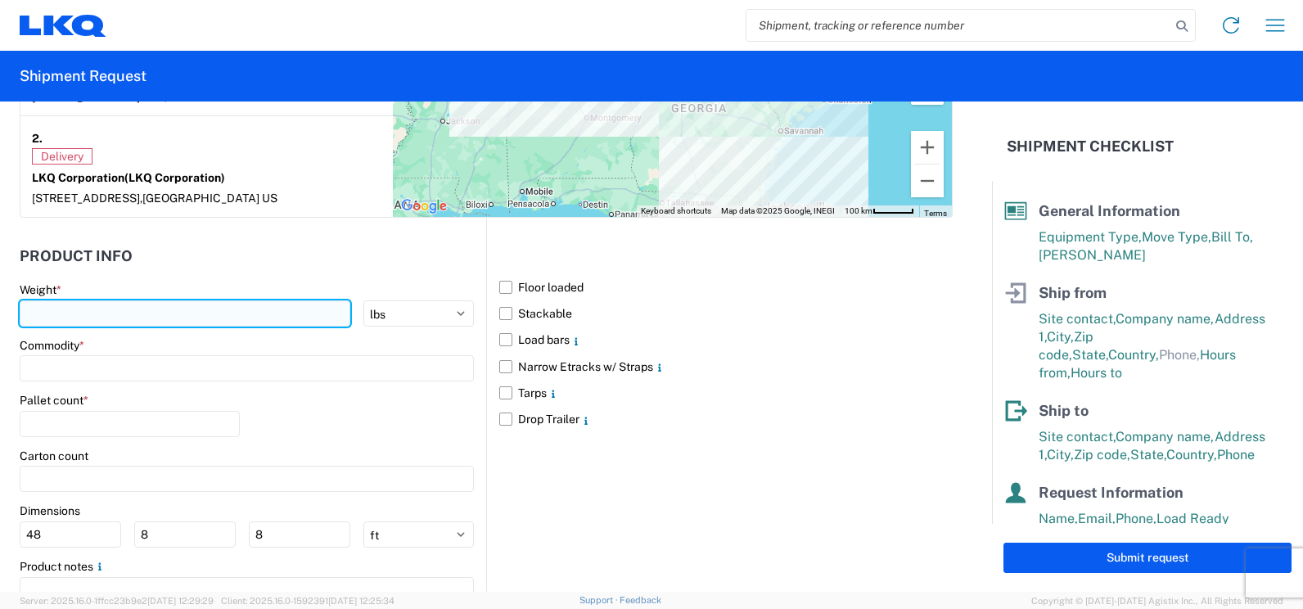
click at [117, 310] on input "number" at bounding box center [185, 313] width 331 height 26
type input "35000"
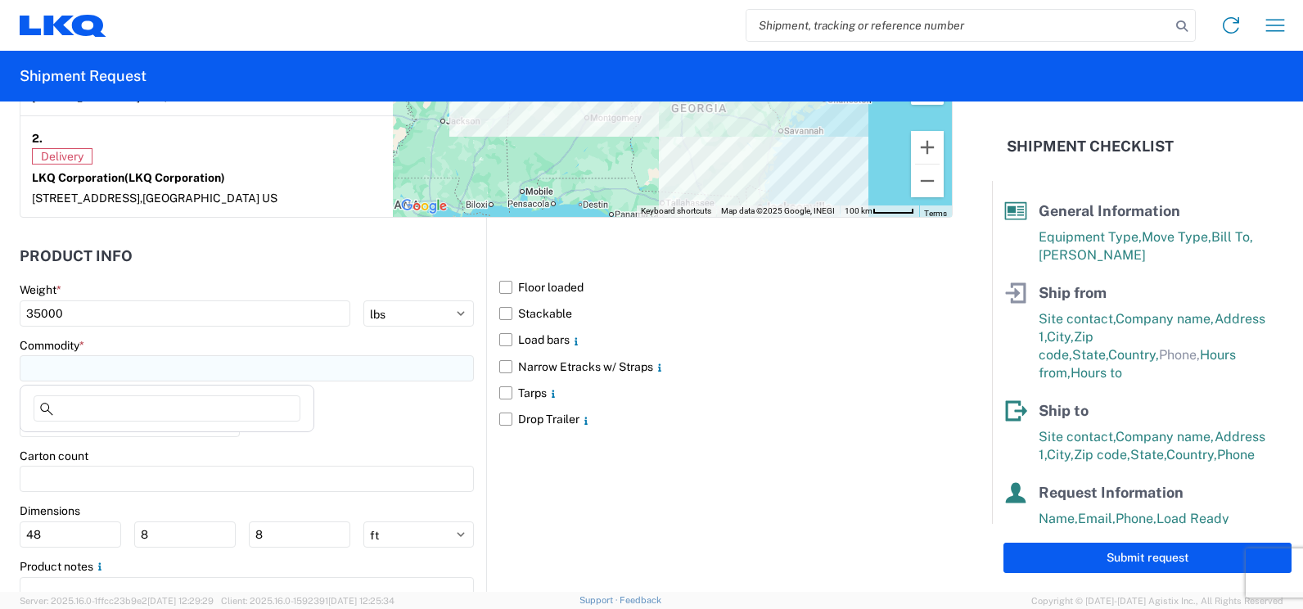
click at [143, 368] on input at bounding box center [247, 368] width 454 height 26
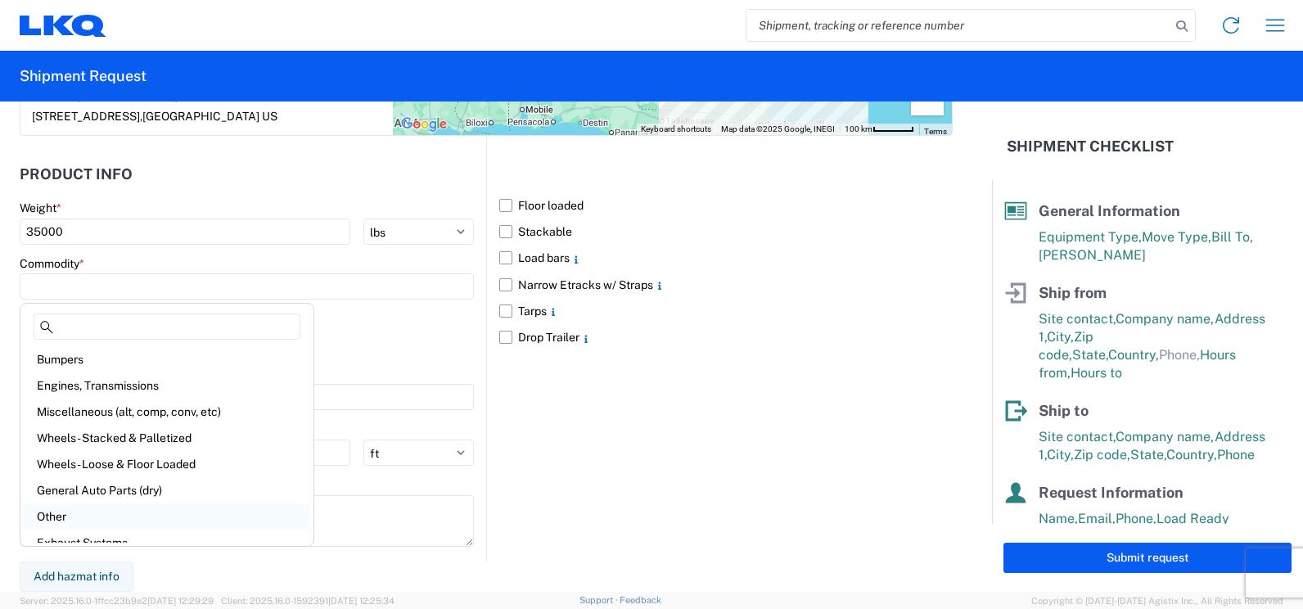
click at [70, 512] on div "Other" at bounding box center [167, 516] width 286 height 26
type input "Other"
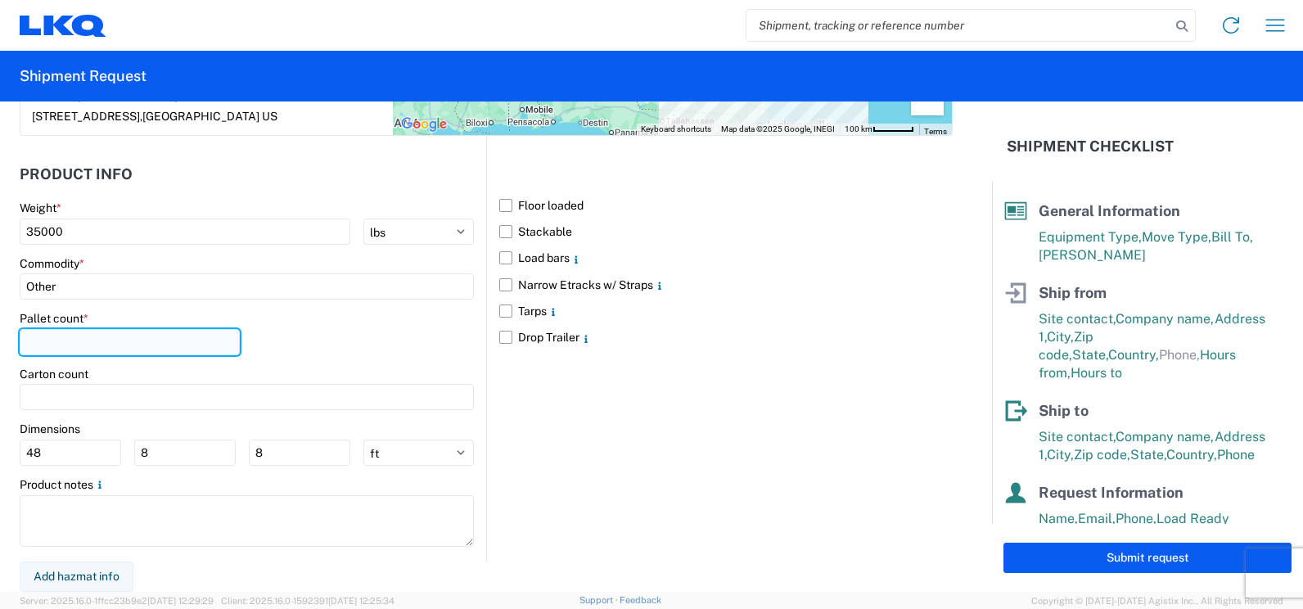
click at [84, 339] on input "number" at bounding box center [130, 342] width 220 height 26
type input "26"
click at [143, 474] on main "Weight * 35000 kgs lbs Commodity * Other Pallet count * 26 Carton count Dimensi…" at bounding box center [253, 380] width 466 height 360
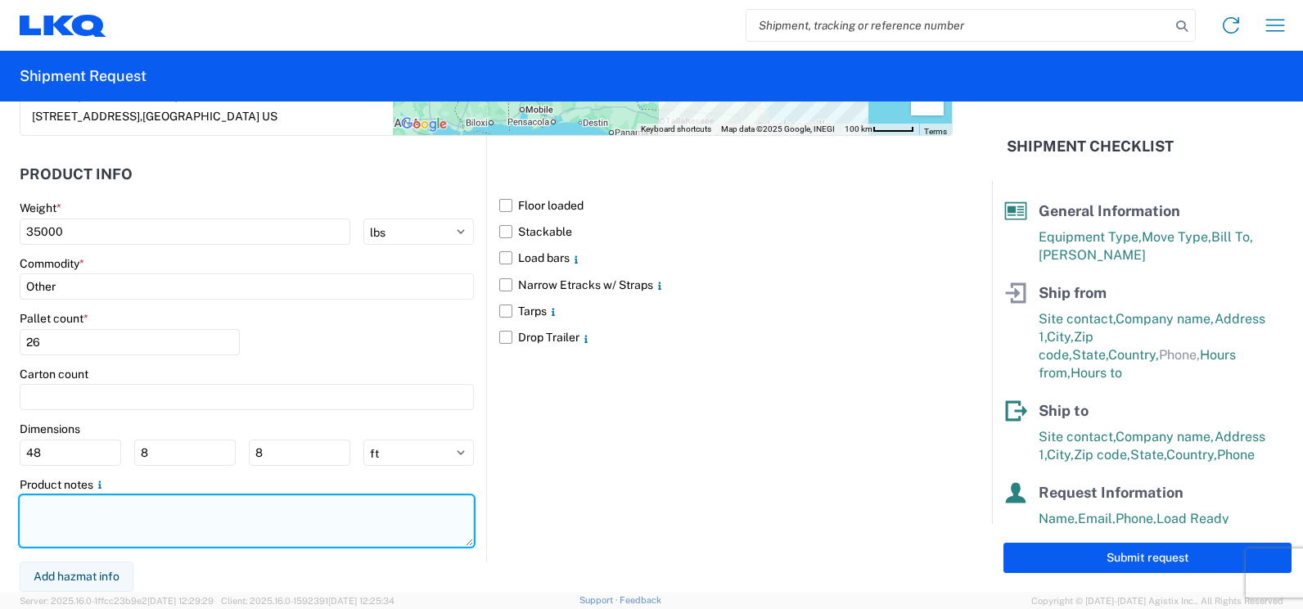
click at [67, 509] on textarea at bounding box center [247, 521] width 454 height 52
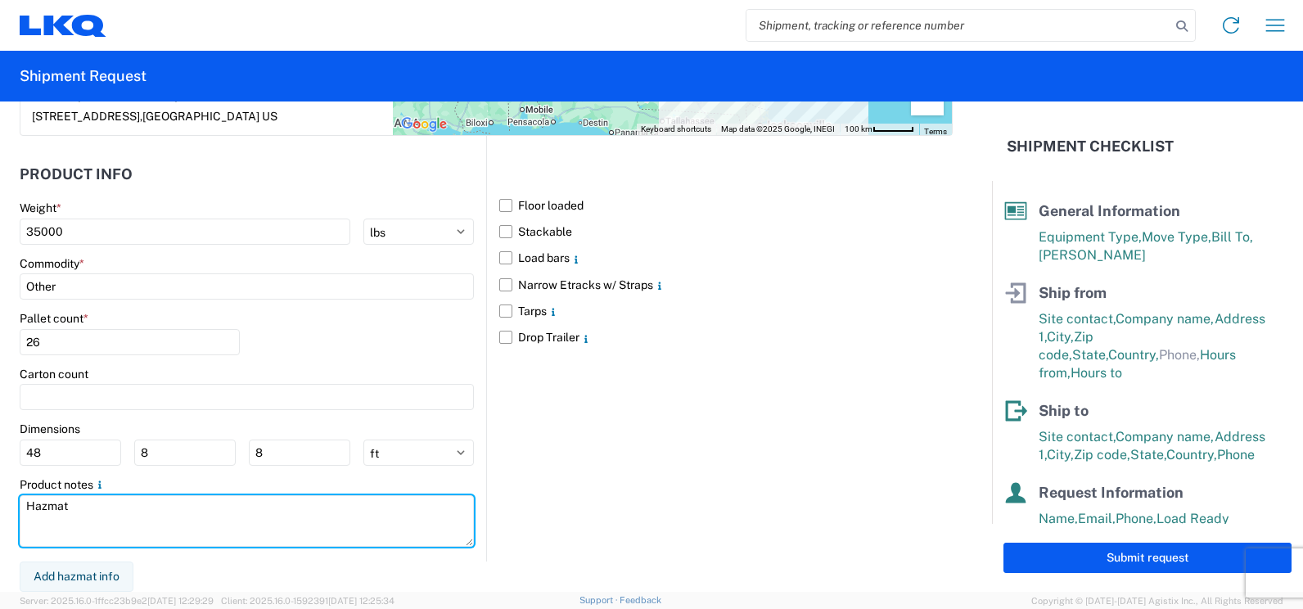
type textarea "Hazmat"
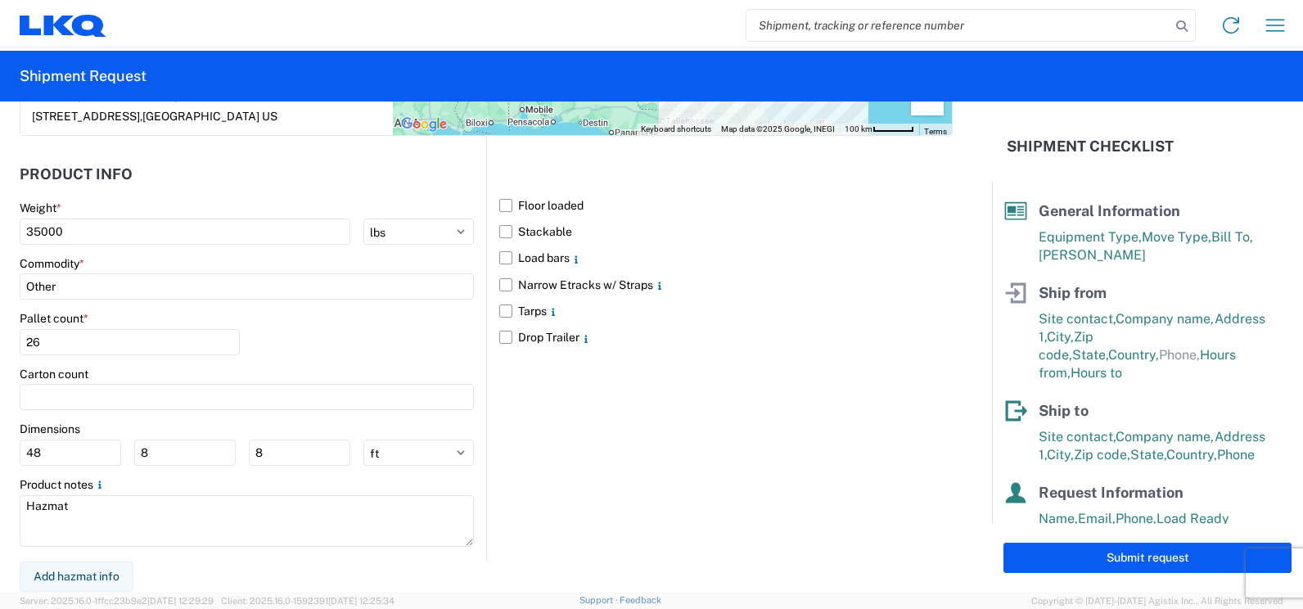
drag, startPoint x: 810, startPoint y: 474, endPoint x: 803, endPoint y: 457, distance: 17.9
click at [809, 469] on div "Floor loaded Stackable Load bars Narrow Etracks w/ Straps Tarps Drop Trailer" at bounding box center [719, 348] width 466 height 425
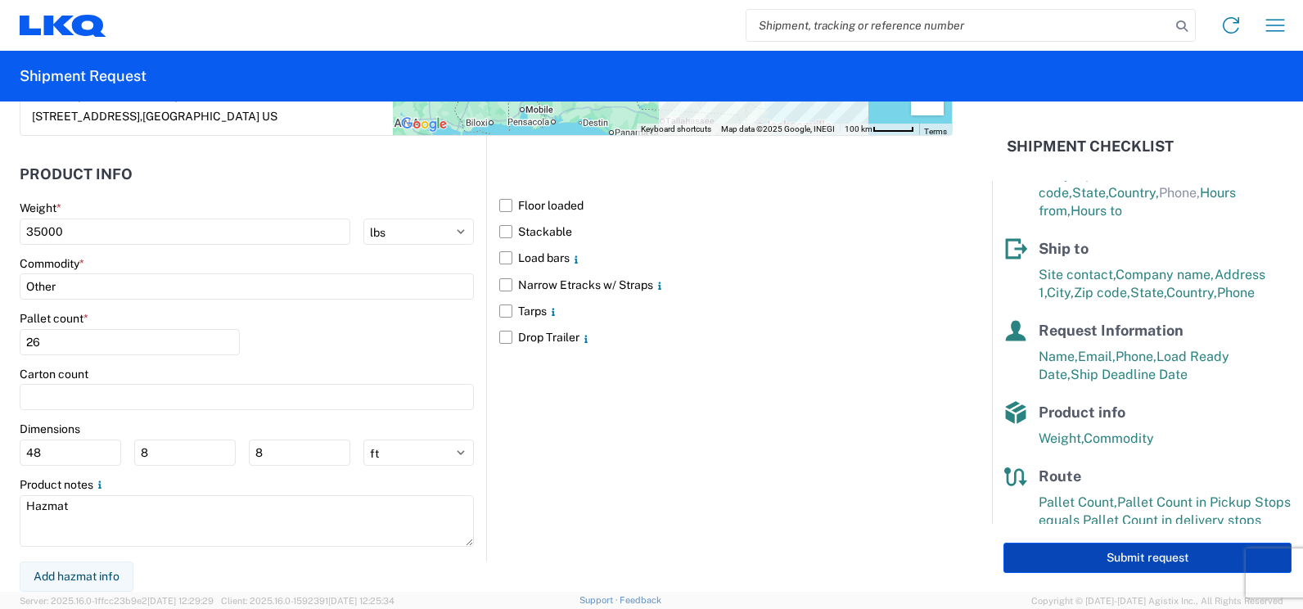
scroll to position [164, 0]
click at [1117, 556] on button "Submit request" at bounding box center [1147, 558] width 288 height 30
select select "US"
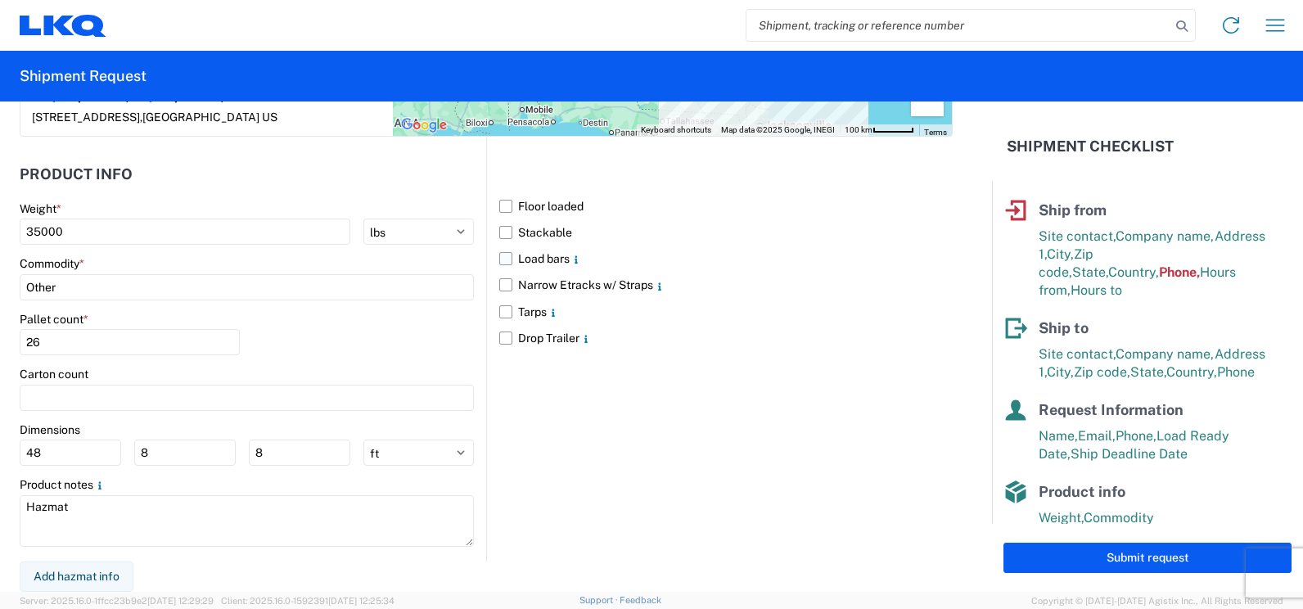
scroll to position [185, 0]
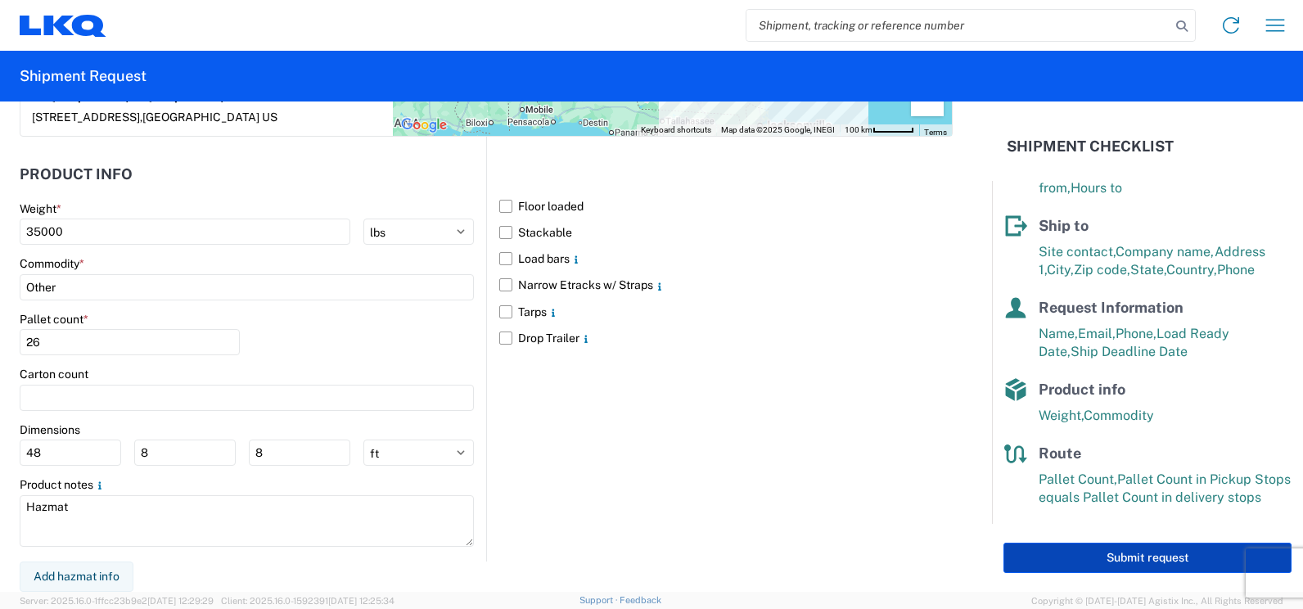
click at [1139, 560] on button "Submit request" at bounding box center [1147, 558] width 288 height 30
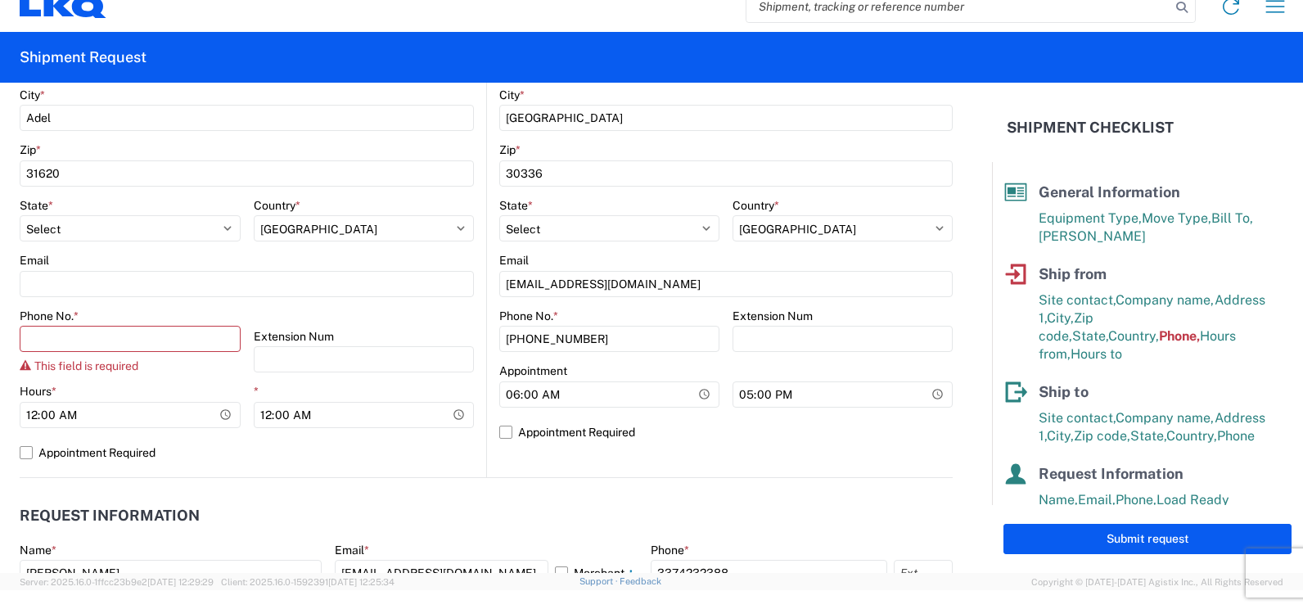
scroll to position [511, 0]
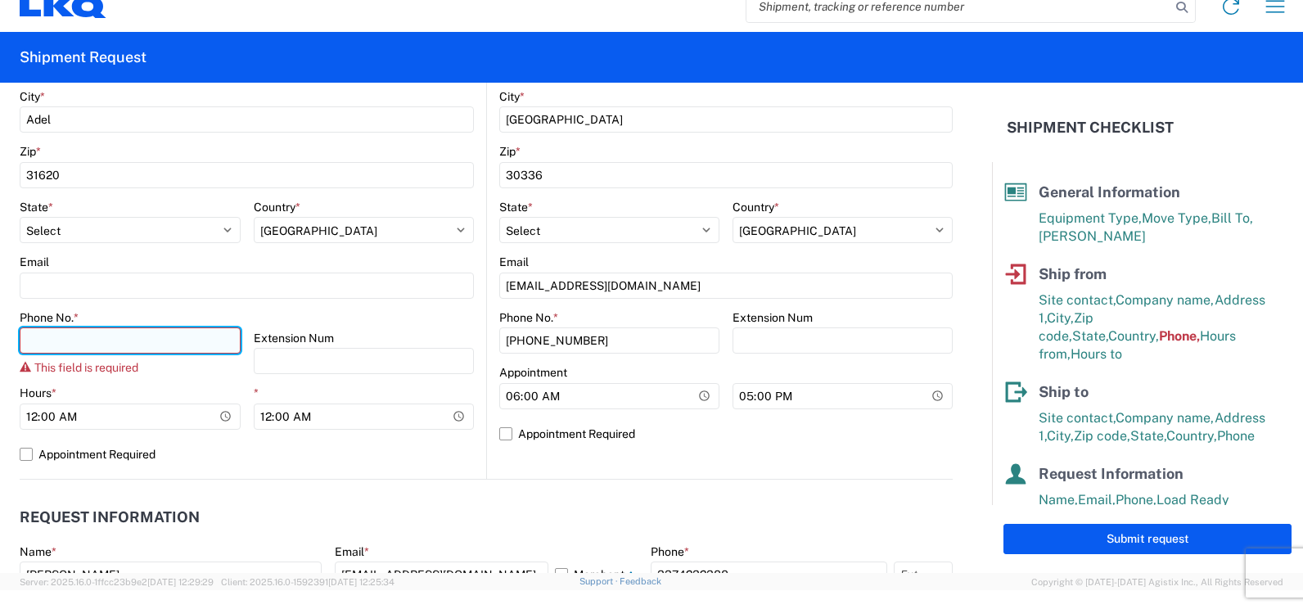
click at [114, 334] on input "Phone No. *" at bounding box center [130, 340] width 221 height 26
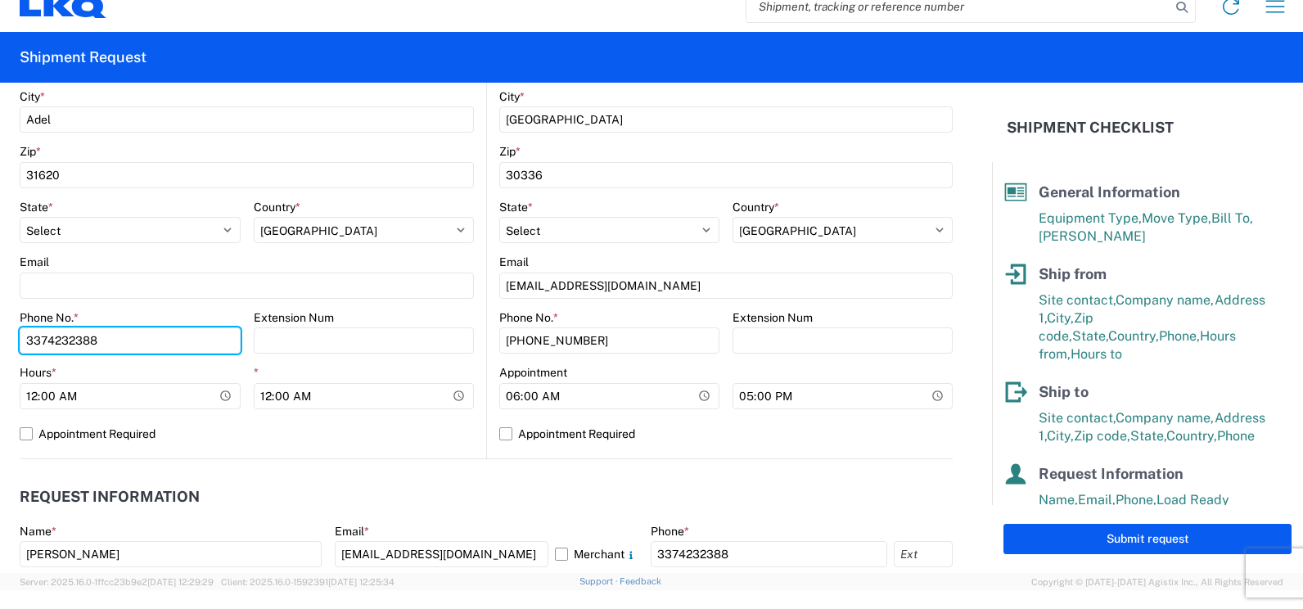
type input "3374232388"
click at [371, 379] on div "*" at bounding box center [364, 372] width 221 height 15
click at [1074, 531] on button "Submit request" at bounding box center [1147, 539] width 288 height 30
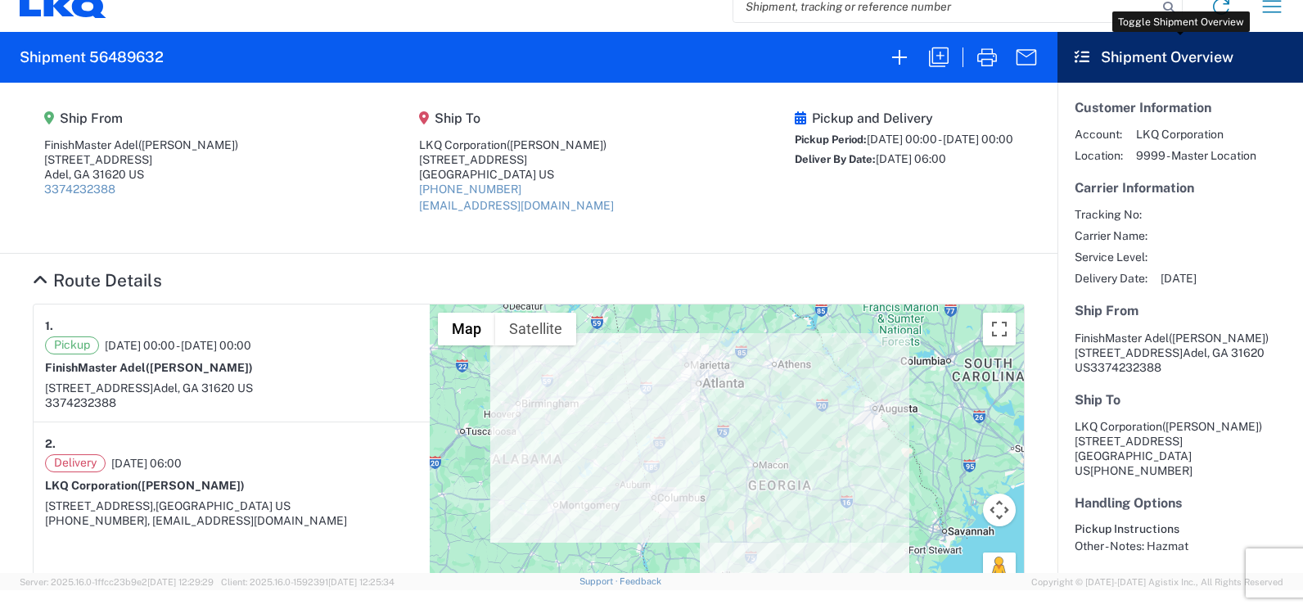
click at [1118, 64] on header "Shipment Overview" at bounding box center [1179, 57] width 245 height 51
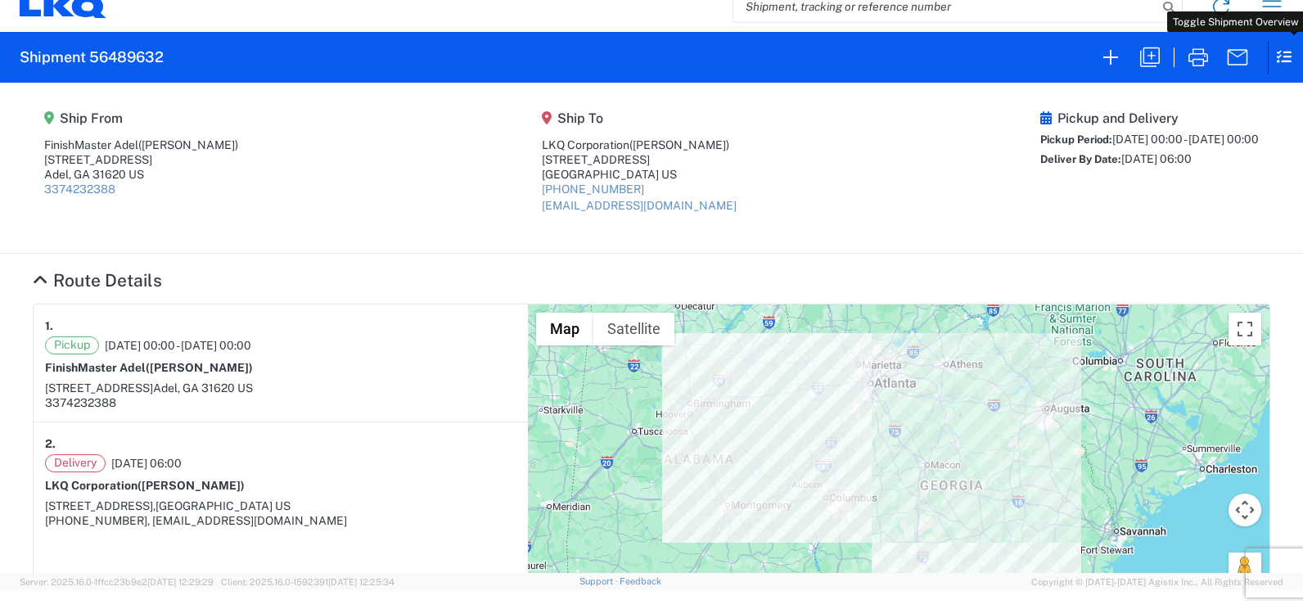
click at [1278, 59] on icon at bounding box center [1280, 57] width 25 height 32
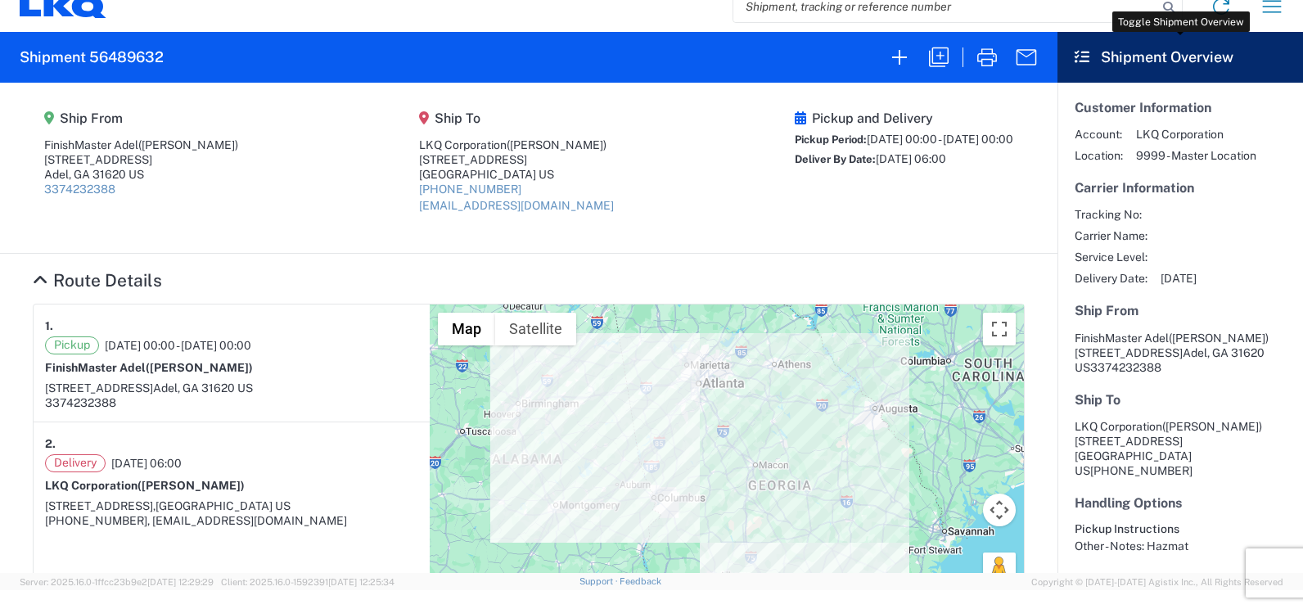
click at [1174, 64] on header "Shipment Overview" at bounding box center [1179, 57] width 245 height 51
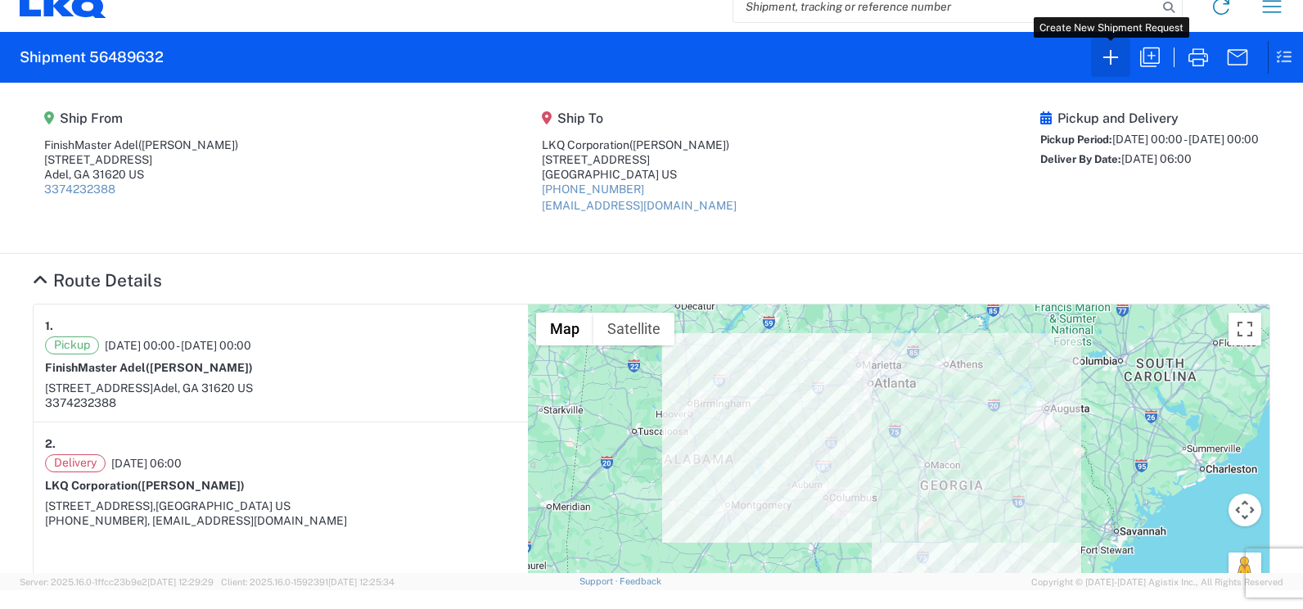
click at [1111, 51] on icon "button" at bounding box center [1110, 57] width 26 height 26
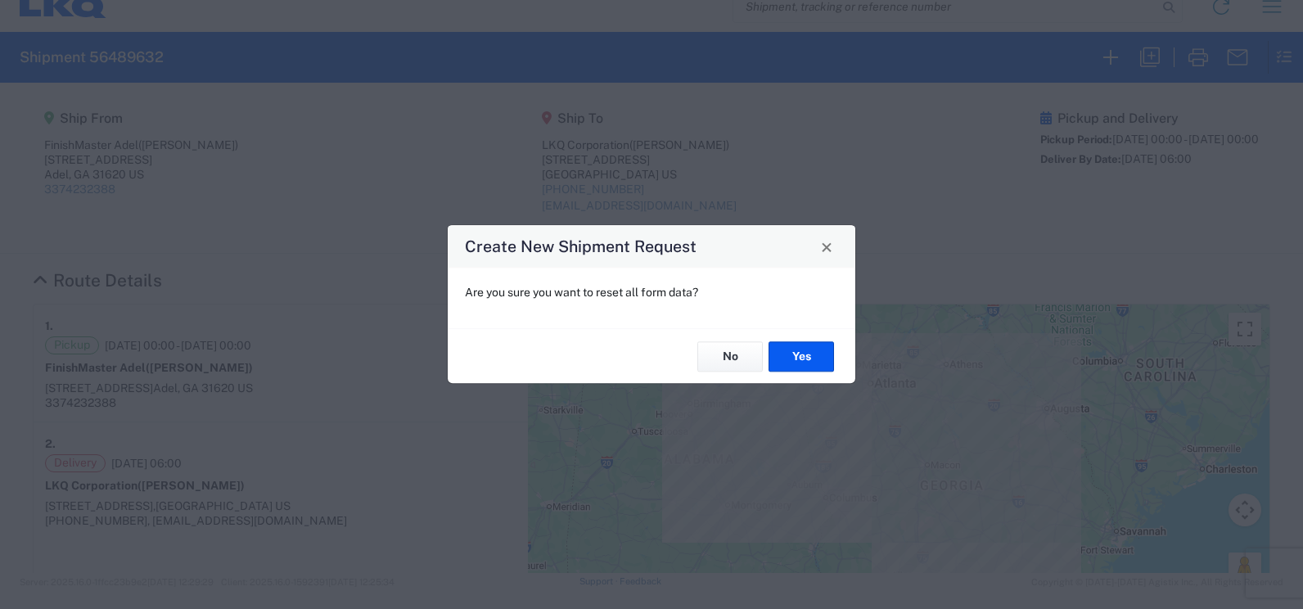
click at [824, 254] on button "Close" at bounding box center [826, 246] width 23 height 23
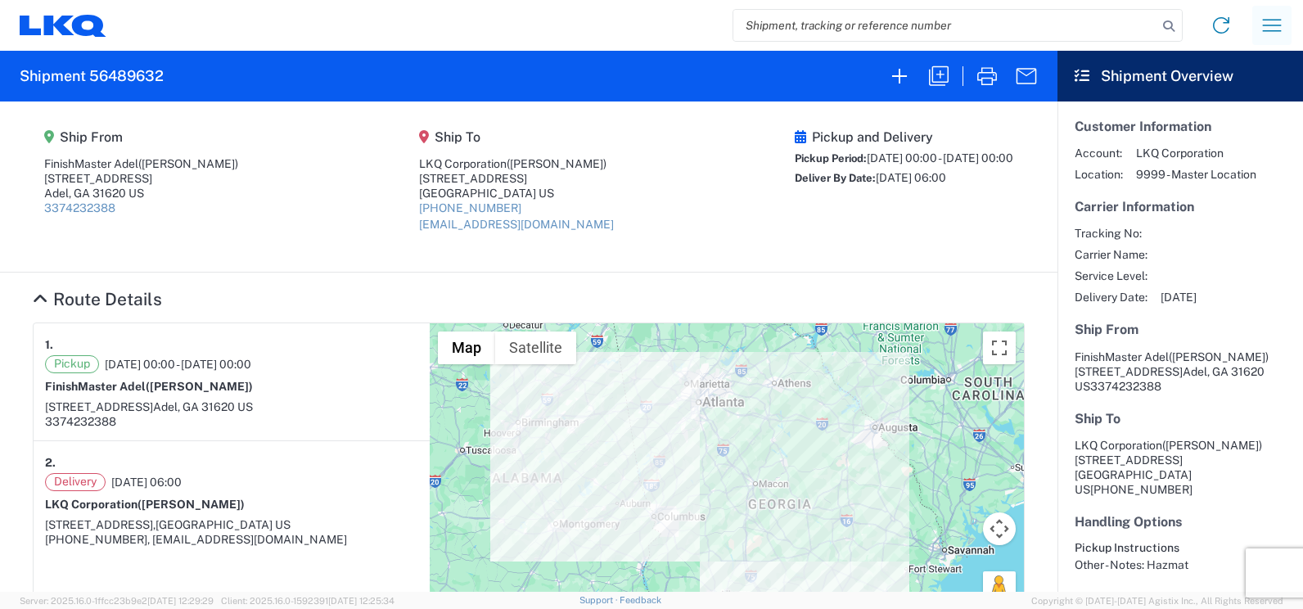
click at [1264, 31] on icon "button" at bounding box center [1272, 25] width 19 height 12
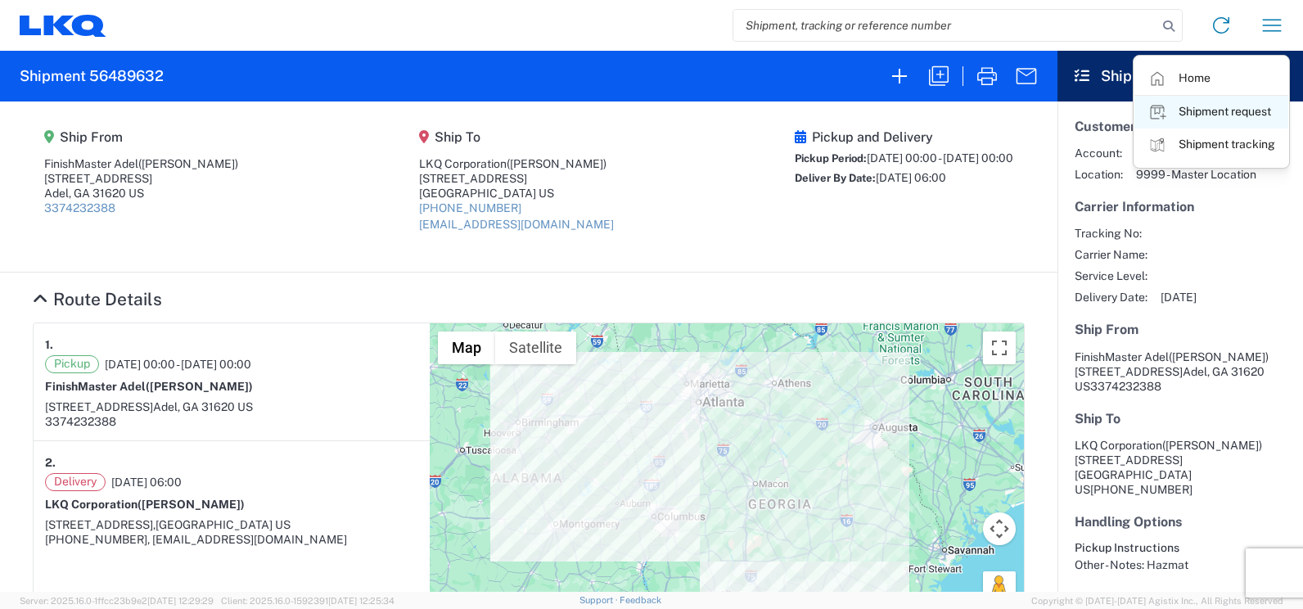
click at [1195, 110] on link "Shipment request" at bounding box center [1211, 112] width 154 height 33
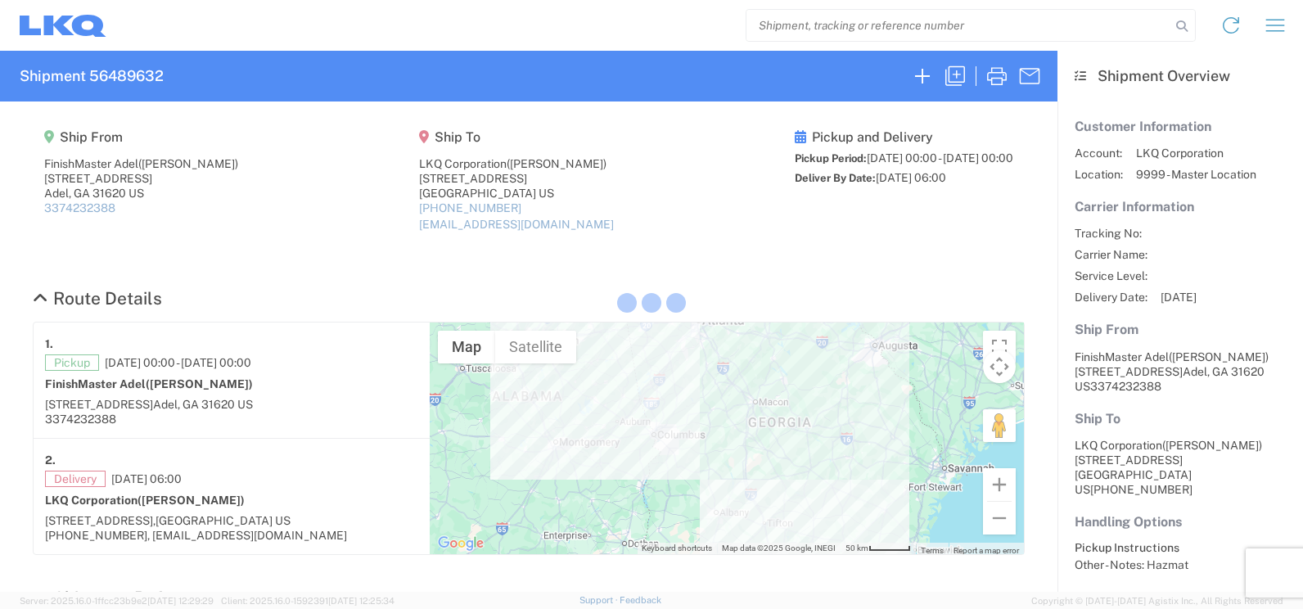
select select "FULL"
select select "LBS"
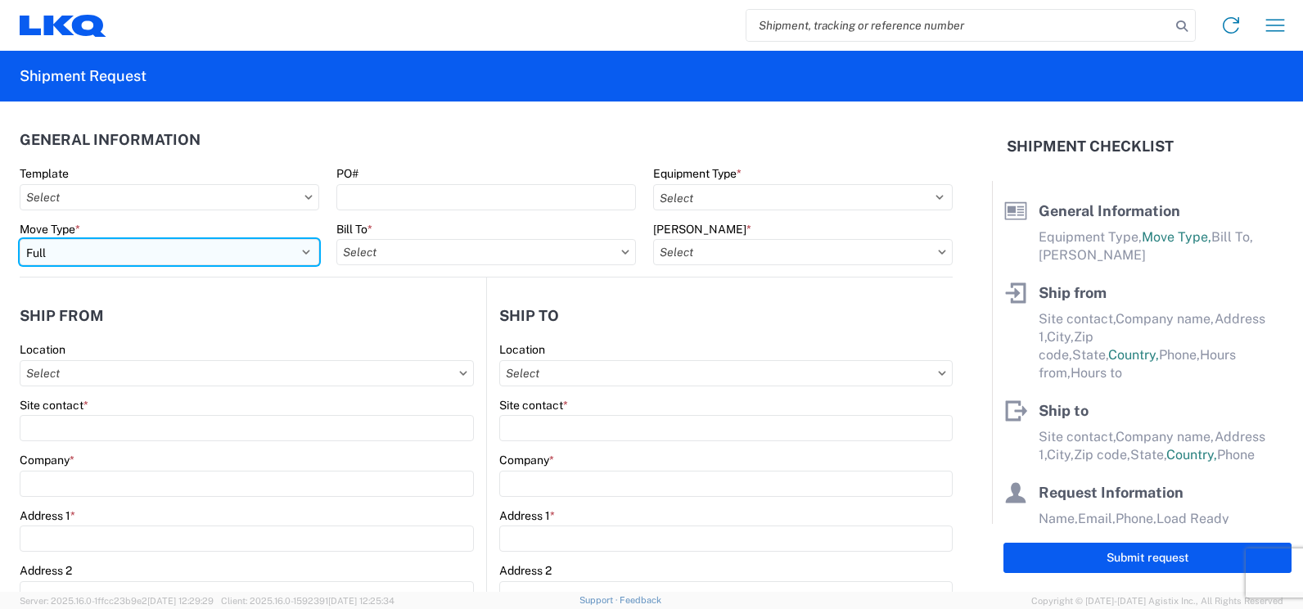
click at [181, 257] on select "Select Full Partial TL" at bounding box center [170, 252] width 300 height 26
click at [20, 239] on select "Select Full Partial TL" at bounding box center [170, 252] width 300 height 26
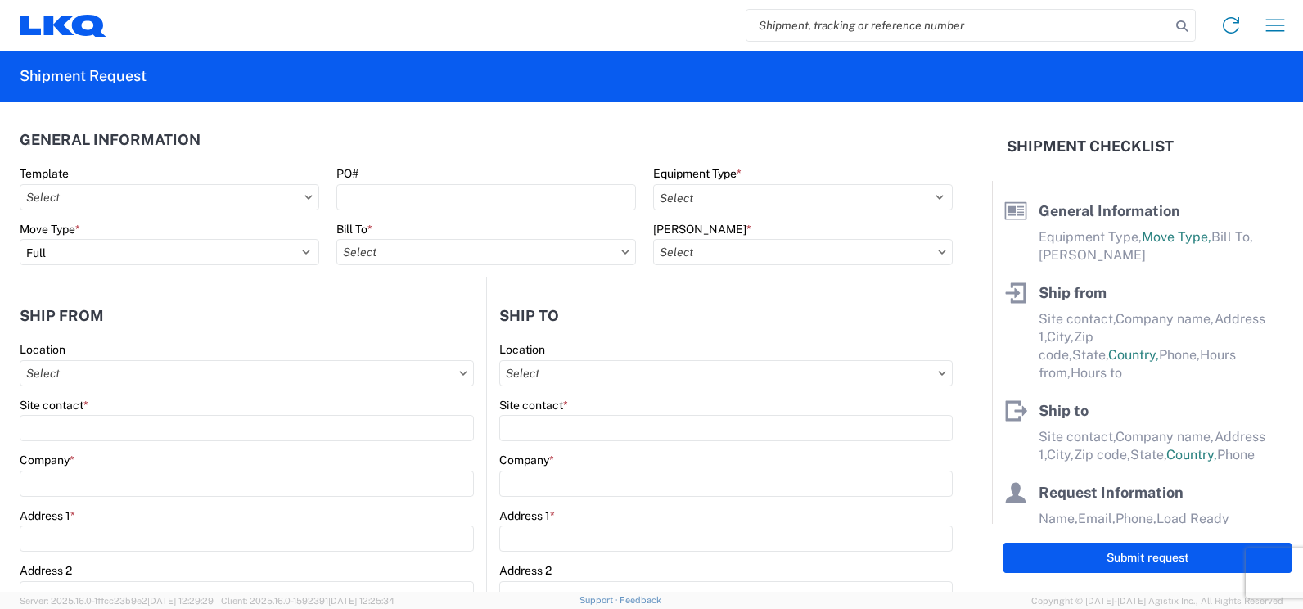
click at [375, 267] on agx-form-control-wrapper-v2 "Bill To *" at bounding box center [486, 250] width 317 height 56
click at [375, 258] on input "Bill To *" at bounding box center [486, 252] width 300 height 26
type input "3486"
click at [425, 322] on div "3486 - Adel" at bounding box center [479, 325] width 286 height 26
type input "3486 - Adel"
